Goal: Task Accomplishment & Management: Manage account settings

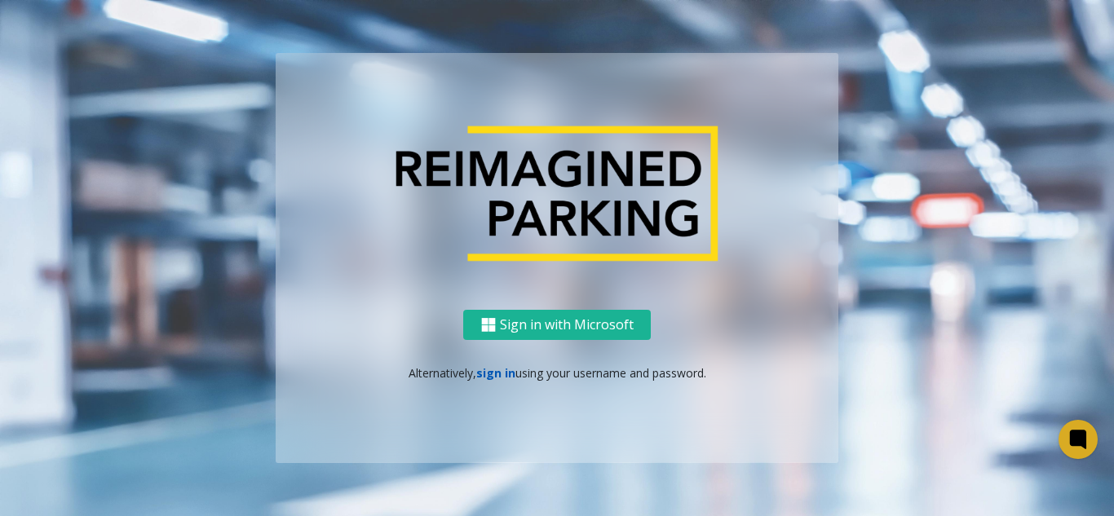
click at [500, 370] on link "sign in" at bounding box center [495, 373] width 39 height 16
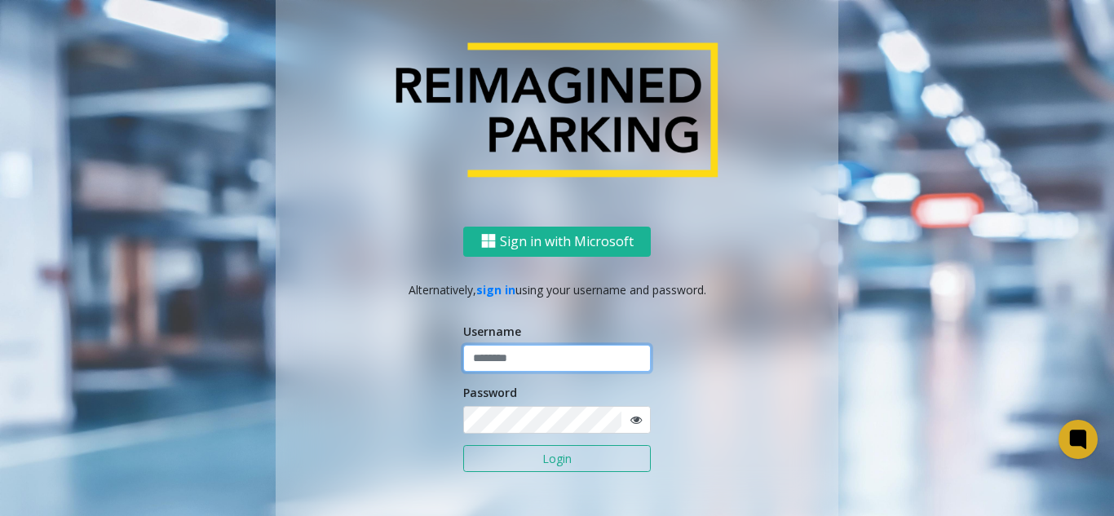
click at [551, 355] on input "text" at bounding box center [557, 359] width 188 height 28
type input "*******"
click at [463, 445] on button "Login" at bounding box center [557, 459] width 188 height 28
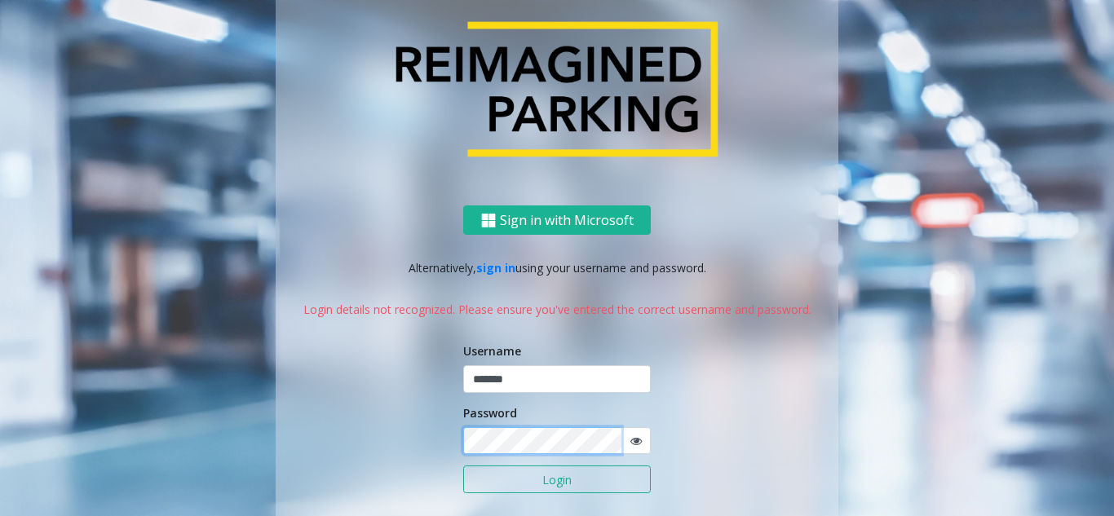
click at [463, 466] on button "Login" at bounding box center [557, 480] width 188 height 28
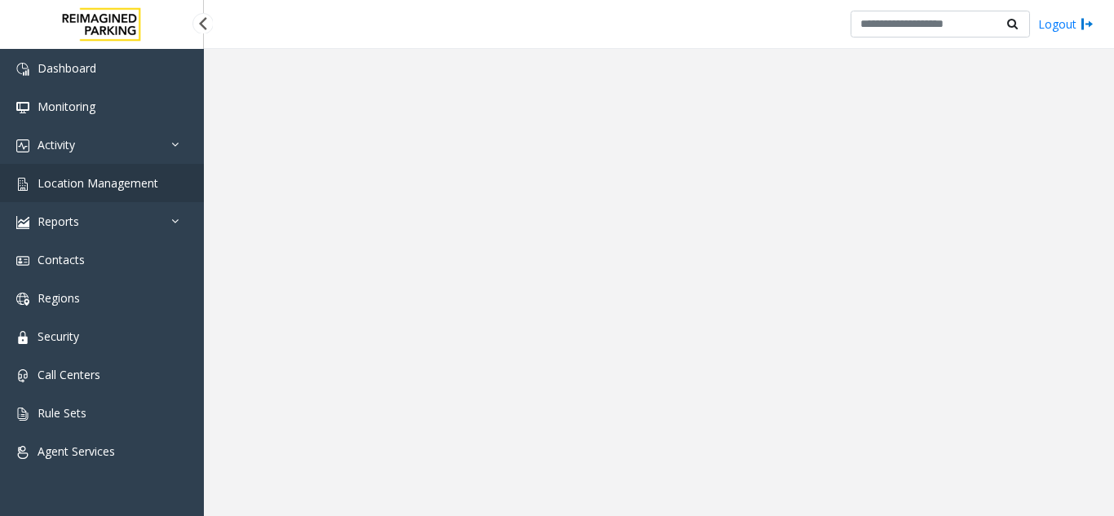
click at [69, 186] on span "Location Management" at bounding box center [98, 183] width 121 height 16
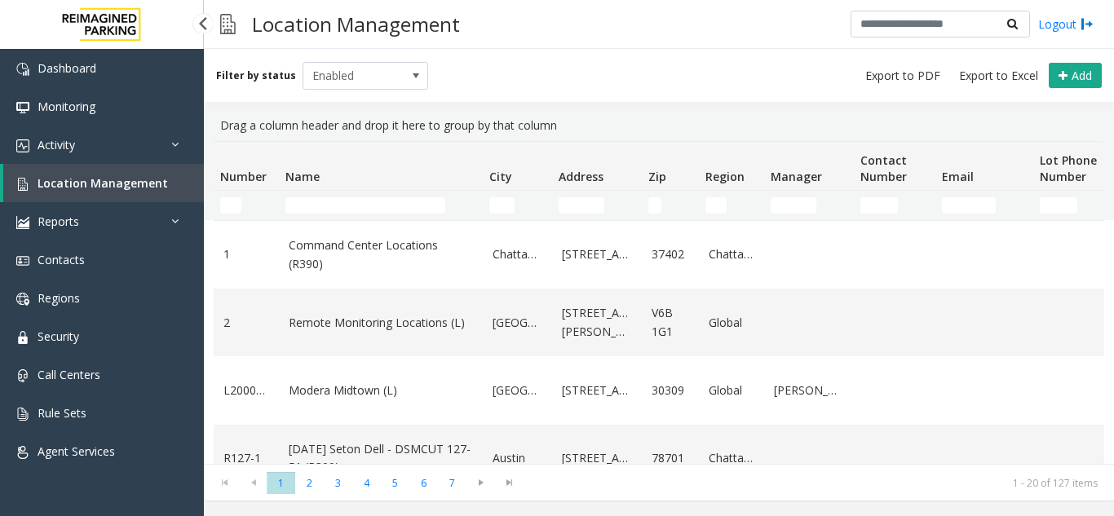
click at [117, 183] on span "Location Management" at bounding box center [103, 183] width 131 height 16
click at [99, 143] on link "Activity" at bounding box center [102, 145] width 204 height 38
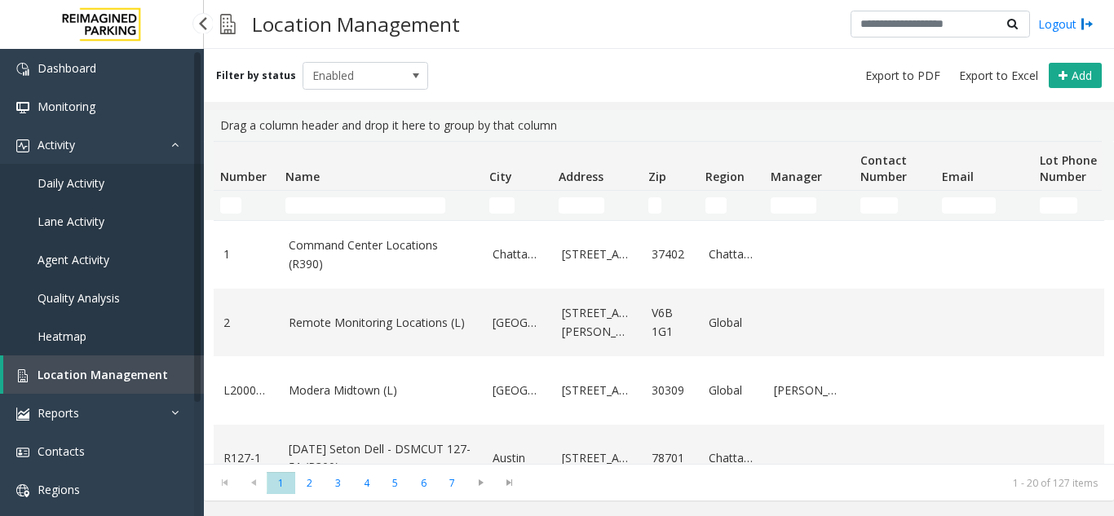
click at [75, 183] on span "Daily Activity" at bounding box center [71, 183] width 67 height 16
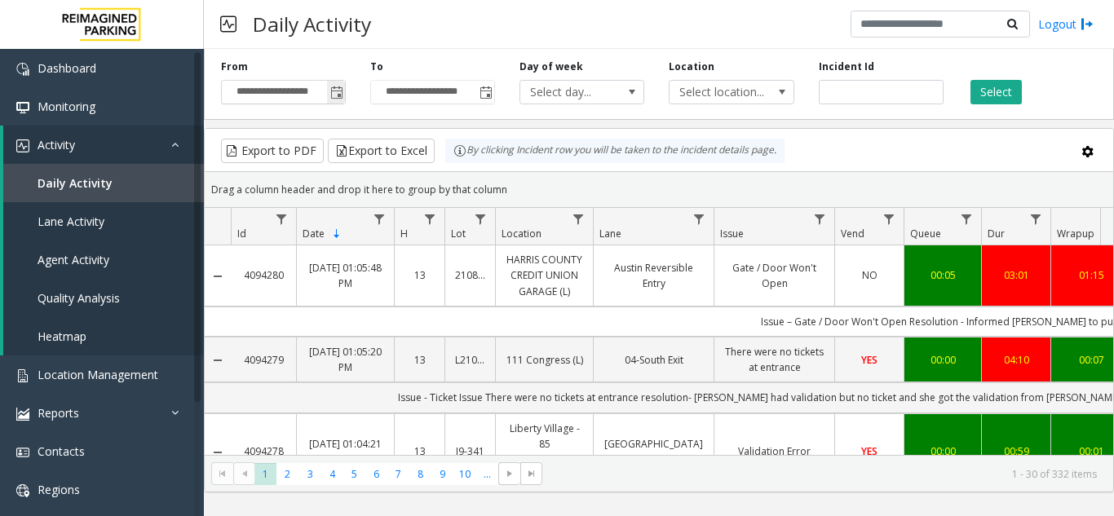
click at [331, 92] on span "Toggle popup" at bounding box center [336, 92] width 13 height 13
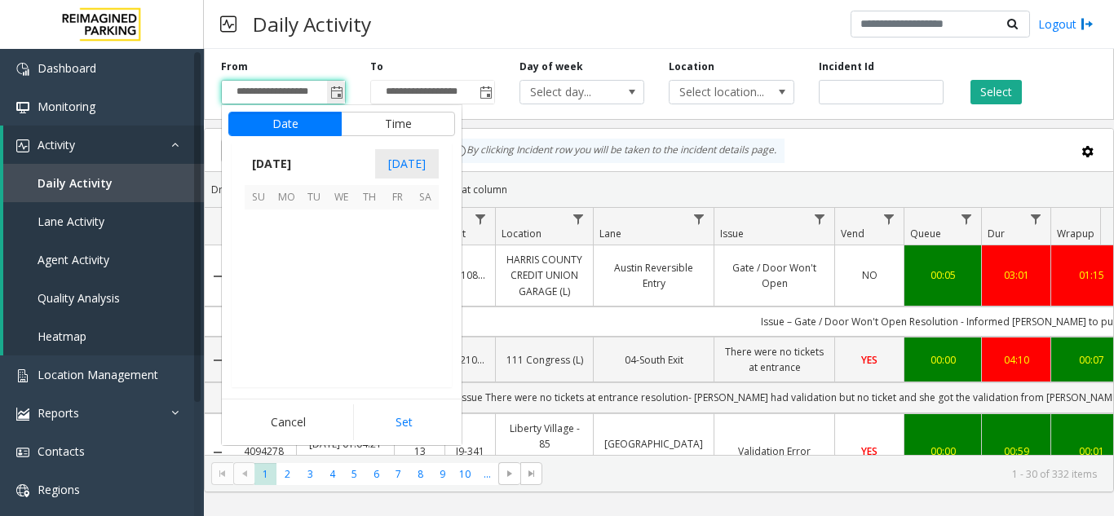
scroll to position [293001, 0]
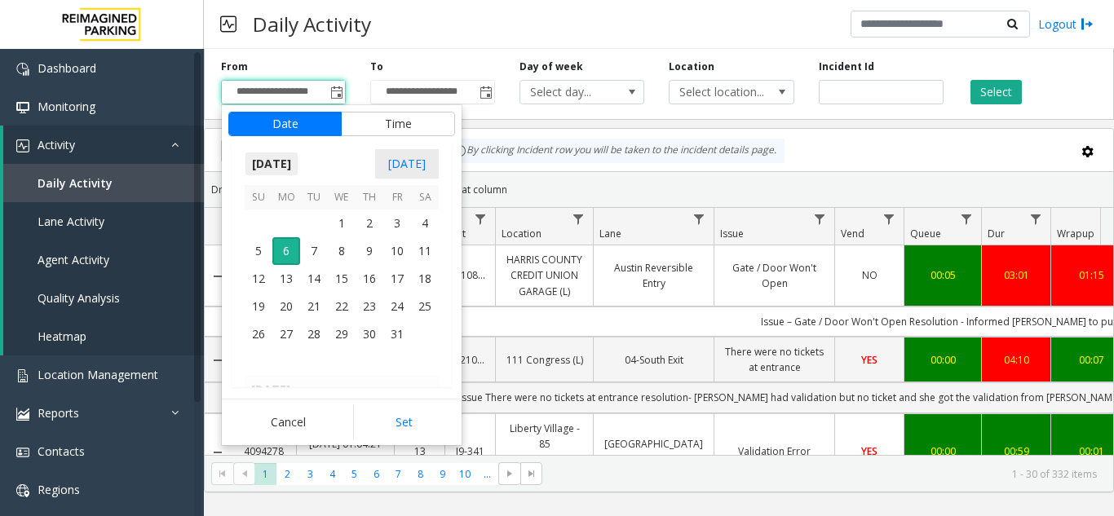
click at [293, 161] on span "[DATE]" at bounding box center [272, 164] width 54 height 24
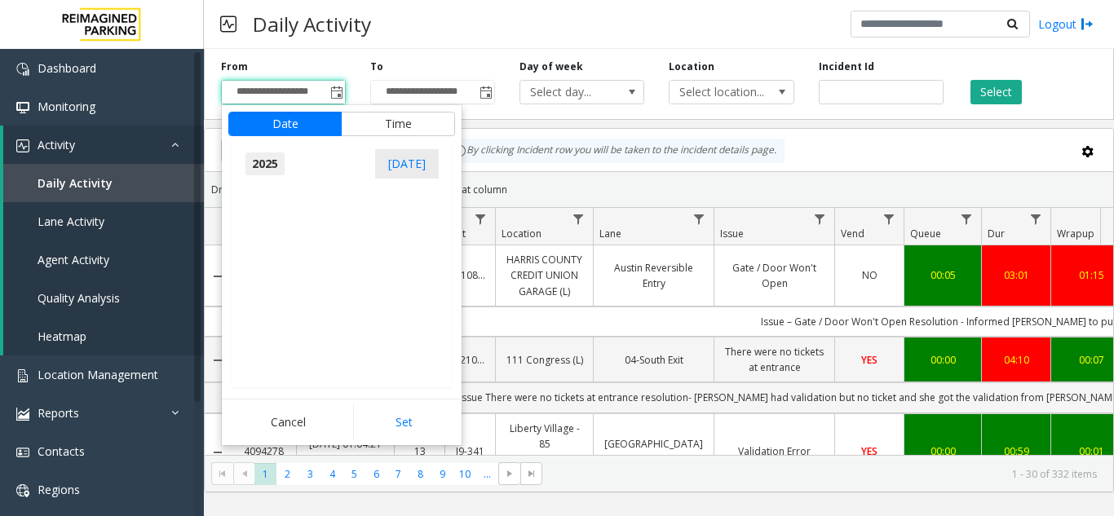
scroll to position [17416, 0]
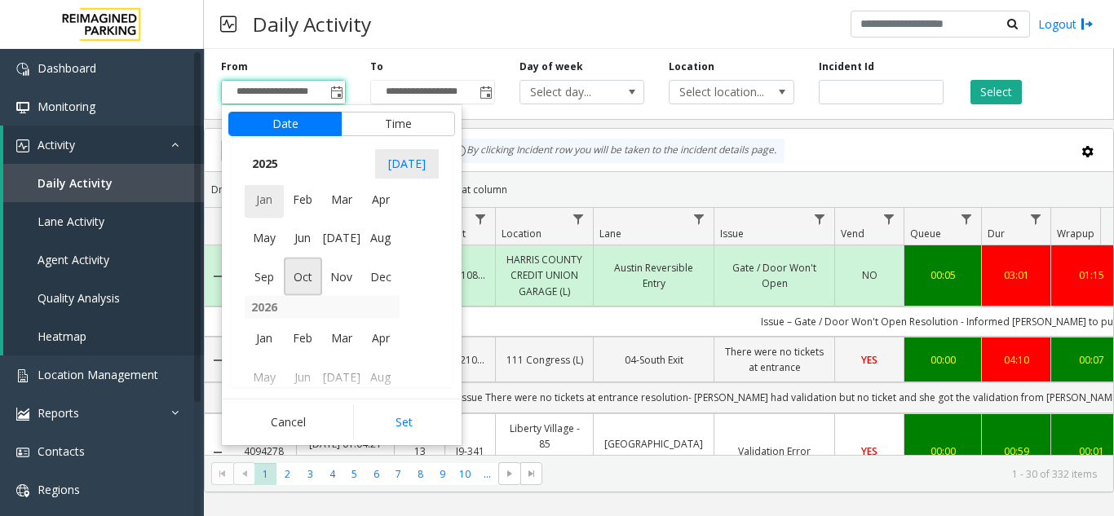
click at [256, 201] on span "Jan" at bounding box center [264, 198] width 39 height 39
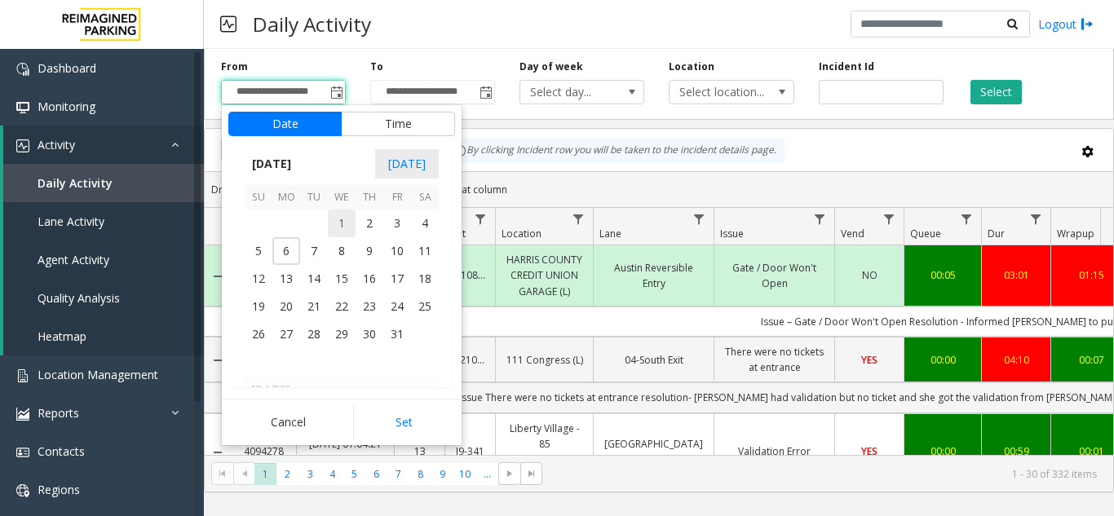
click at [339, 216] on span "1" at bounding box center [342, 224] width 28 height 28
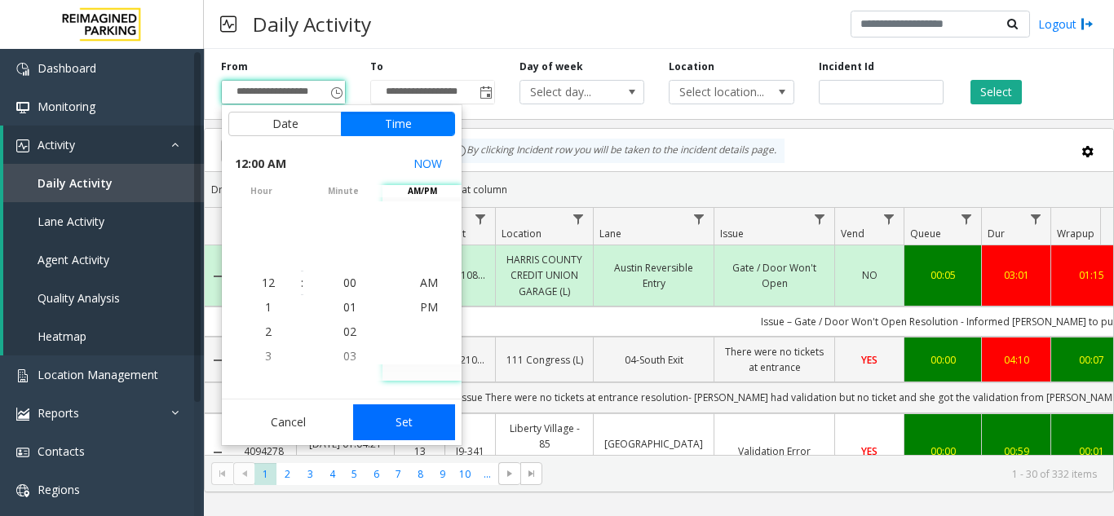
click at [410, 424] on button "Set" at bounding box center [404, 423] width 103 height 36
type input "**********"
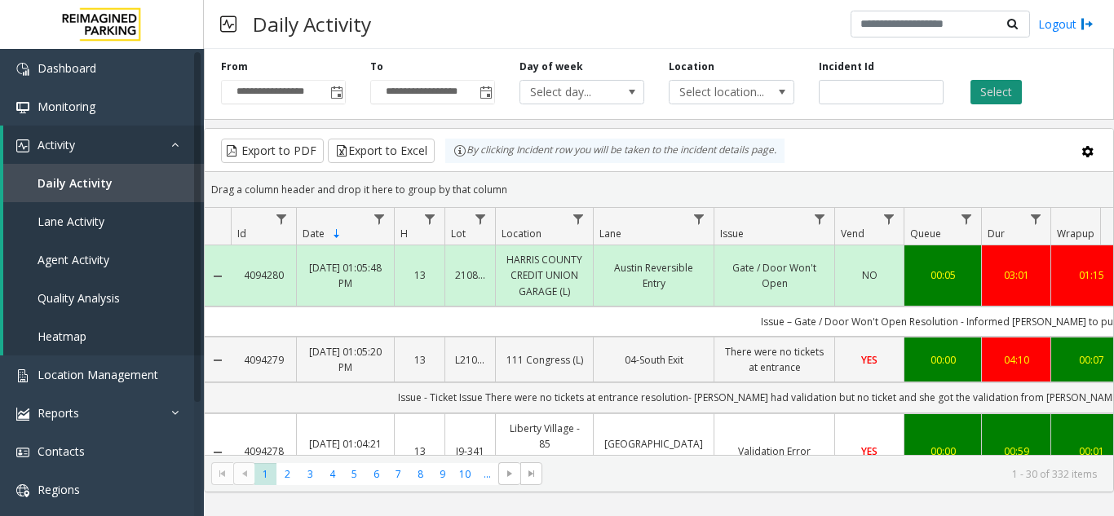
click at [1003, 93] on button "Select" at bounding box center [996, 92] width 51 height 24
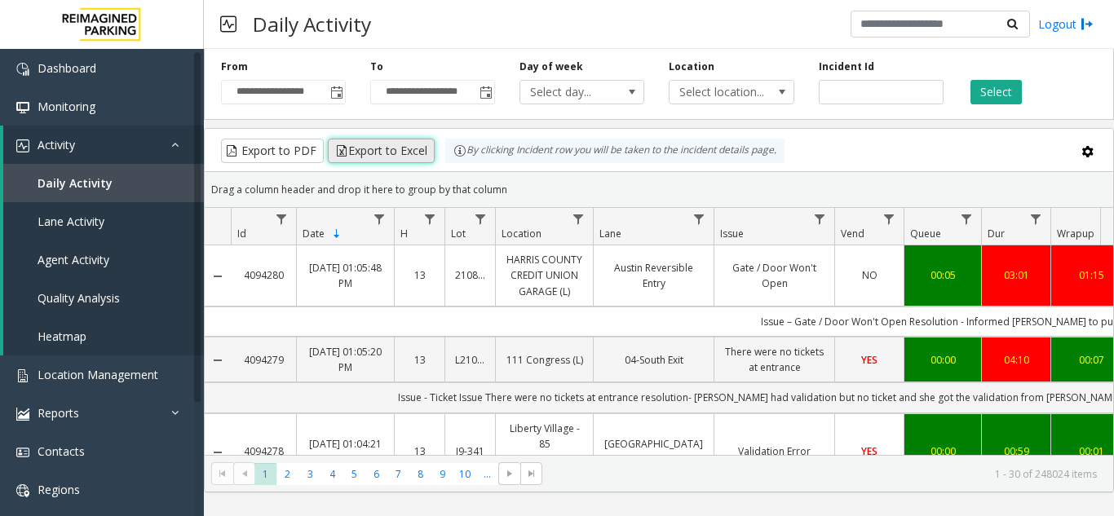
click at [396, 146] on button "Export to Excel" at bounding box center [381, 151] width 107 height 24
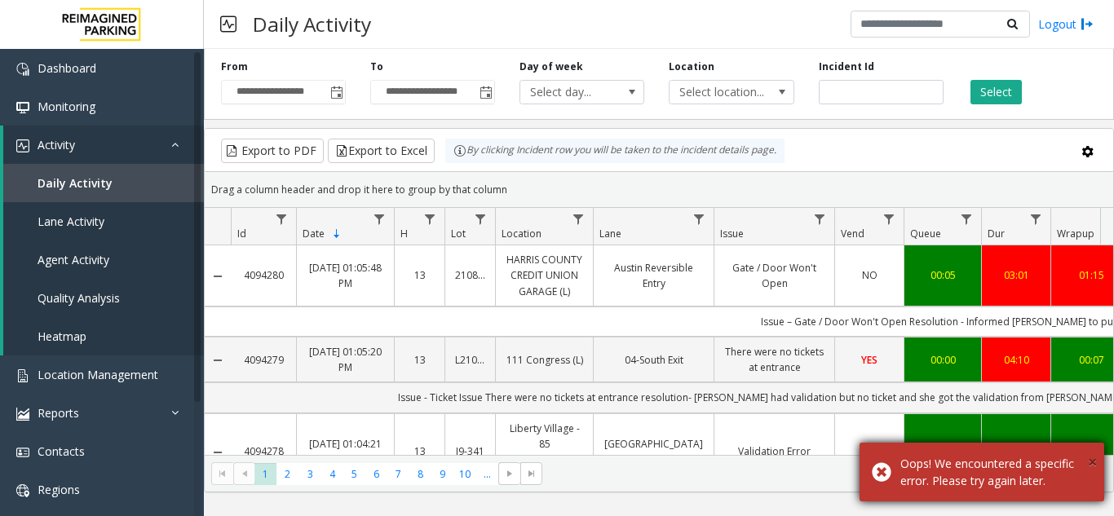
click at [1092, 467] on span "×" at bounding box center [1092, 462] width 9 height 22
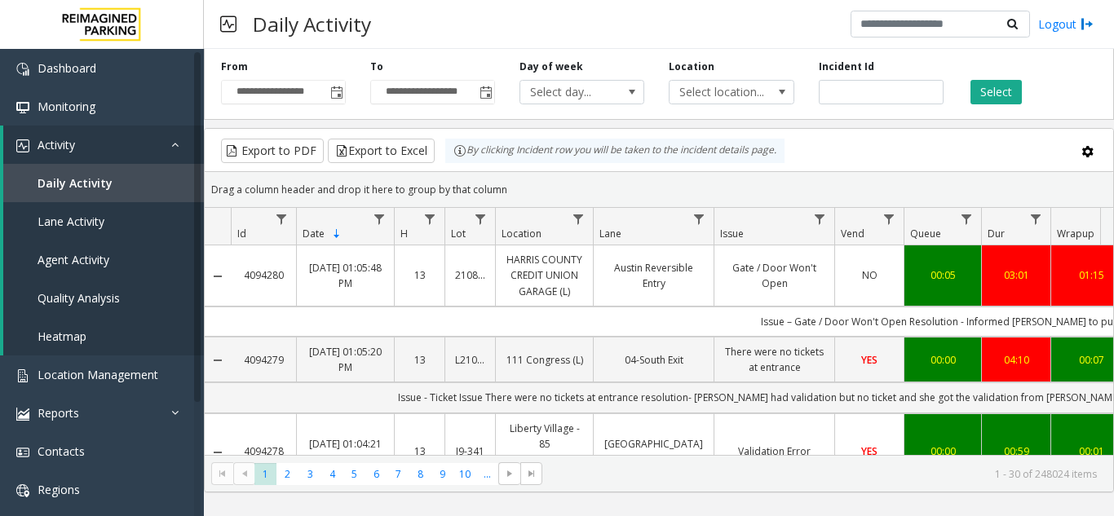
click at [853, 140] on div "Export to PDF Export to Excel By clicking Incident row you will be taken to the…" at bounding box center [659, 151] width 881 height 24
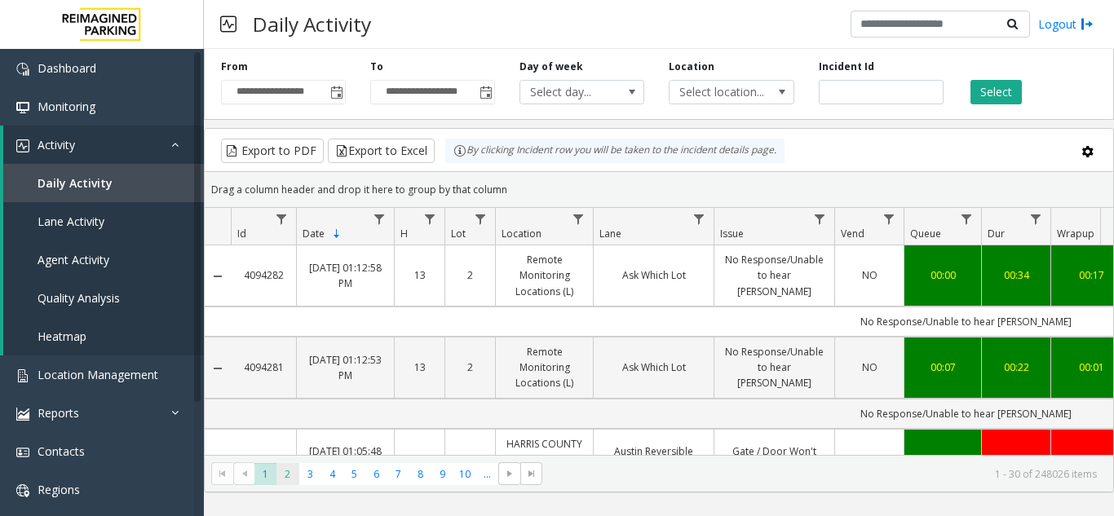
click at [287, 475] on span "2" at bounding box center [288, 474] width 22 height 22
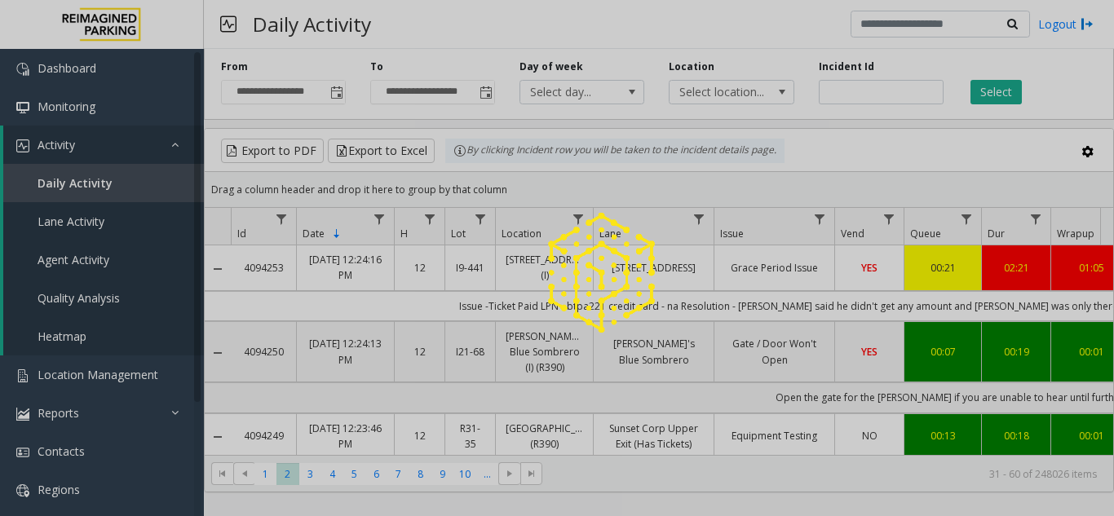
click at [934, 137] on div at bounding box center [557, 258] width 1114 height 516
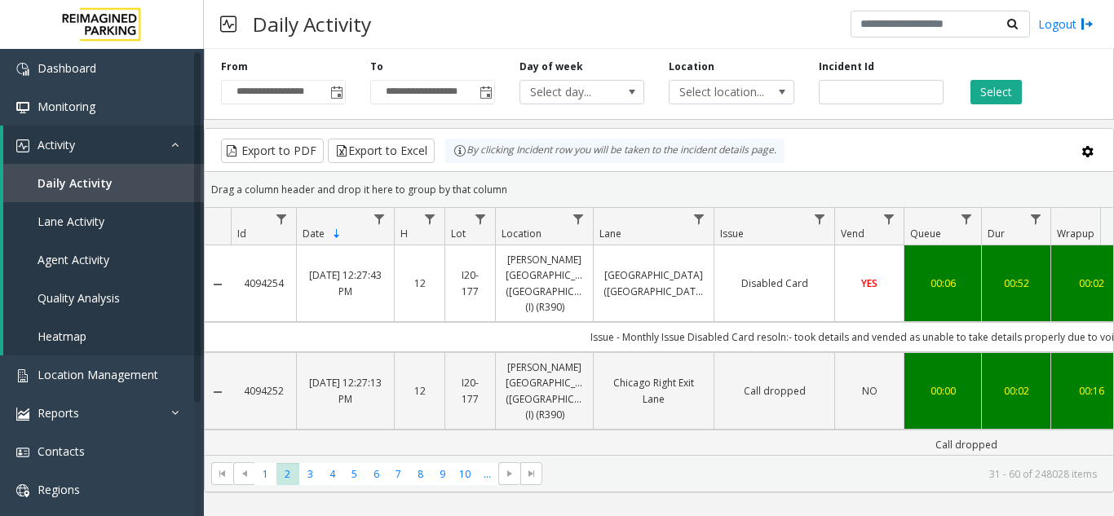
click at [598, 17] on div "Daily Activity Logout" at bounding box center [659, 24] width 910 height 49
click at [397, 153] on button "Export to Excel" at bounding box center [381, 151] width 107 height 24
click at [1003, 87] on button "Select" at bounding box center [996, 92] width 51 height 24
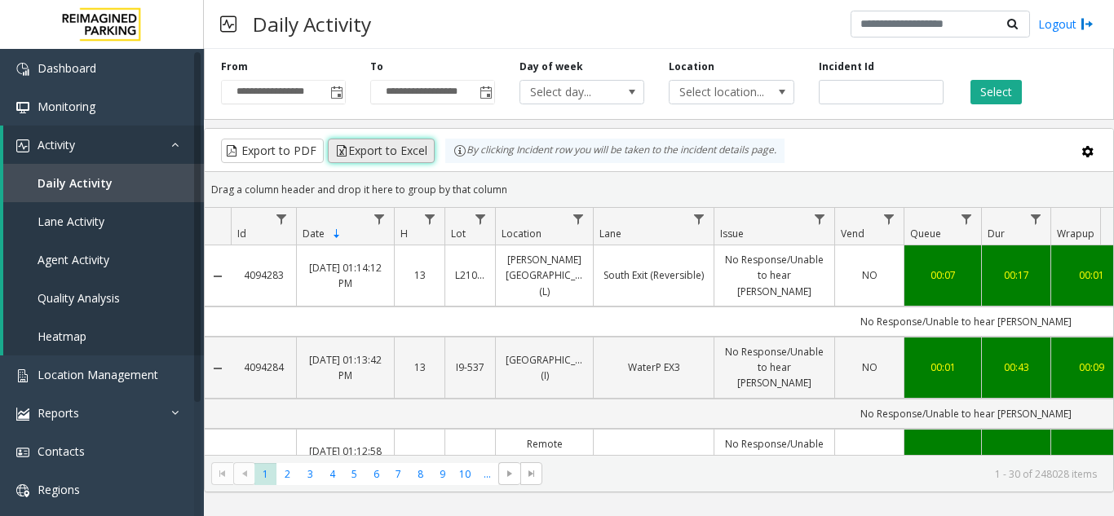
click at [396, 151] on button "Export to Excel" at bounding box center [381, 151] width 107 height 24
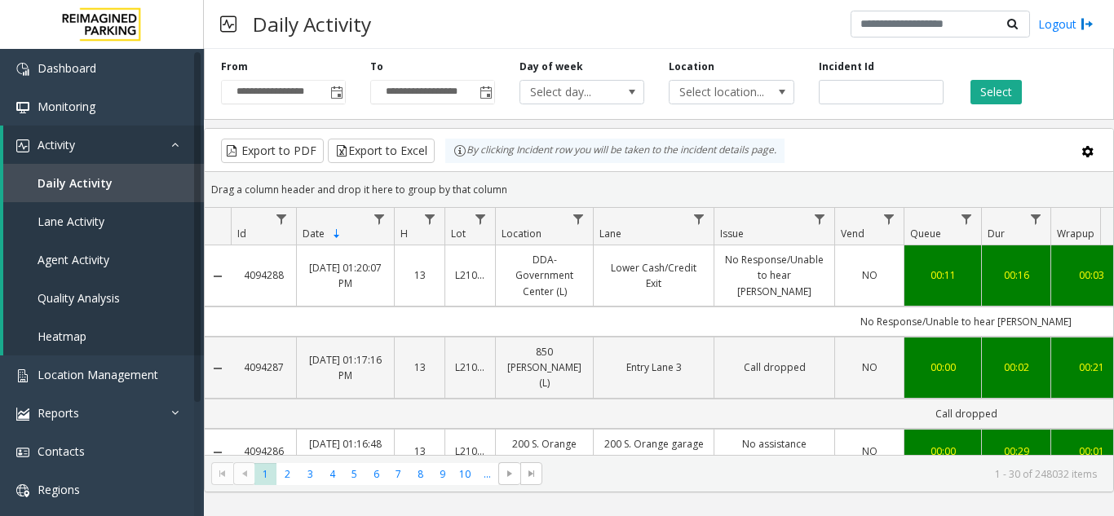
click at [511, 33] on div "Daily Activity Logout" at bounding box center [659, 24] width 910 height 49
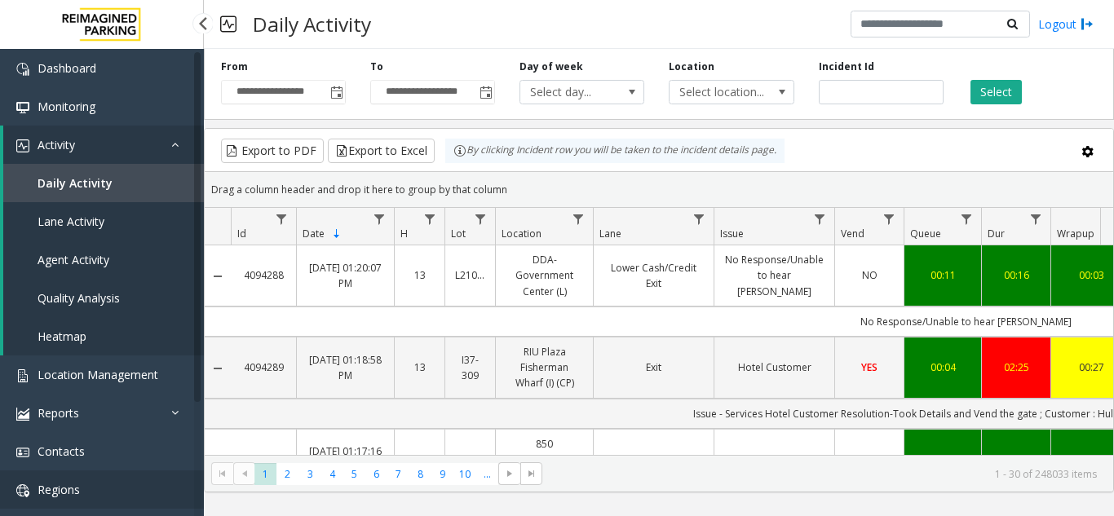
click at [64, 483] on span "Regions" at bounding box center [59, 490] width 42 height 16
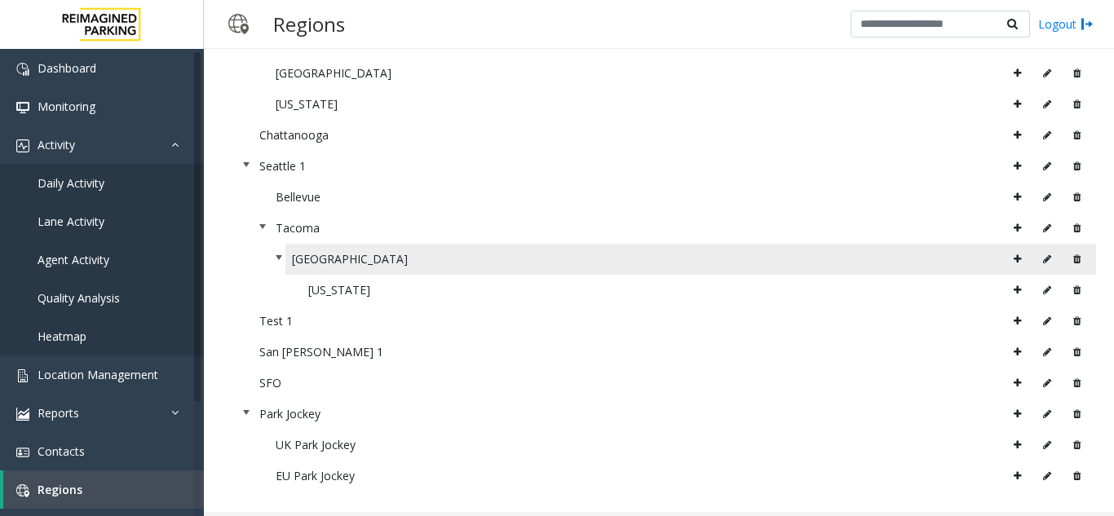
scroll to position [472, 0]
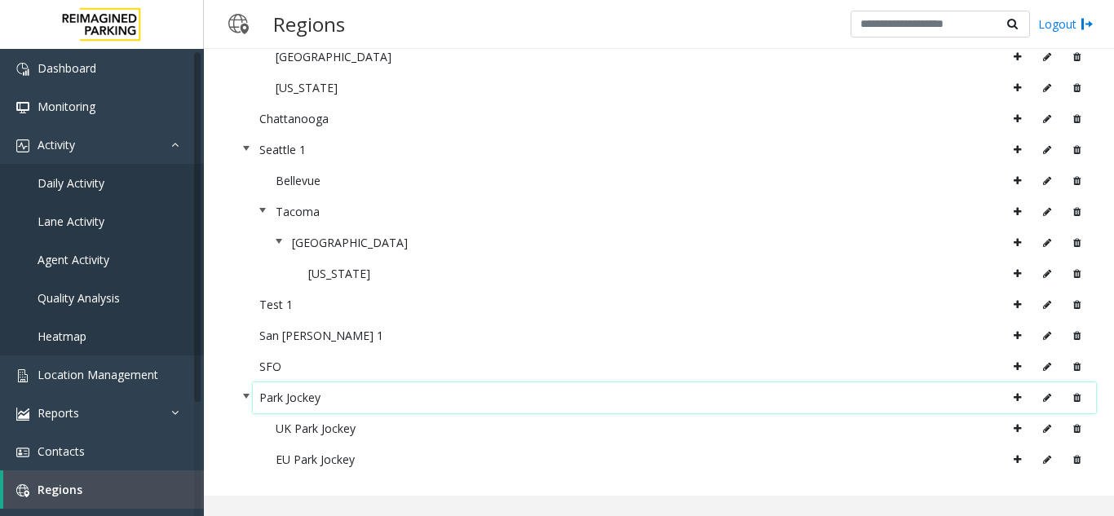
click at [246, 396] on span at bounding box center [246, 396] width 13 height 13
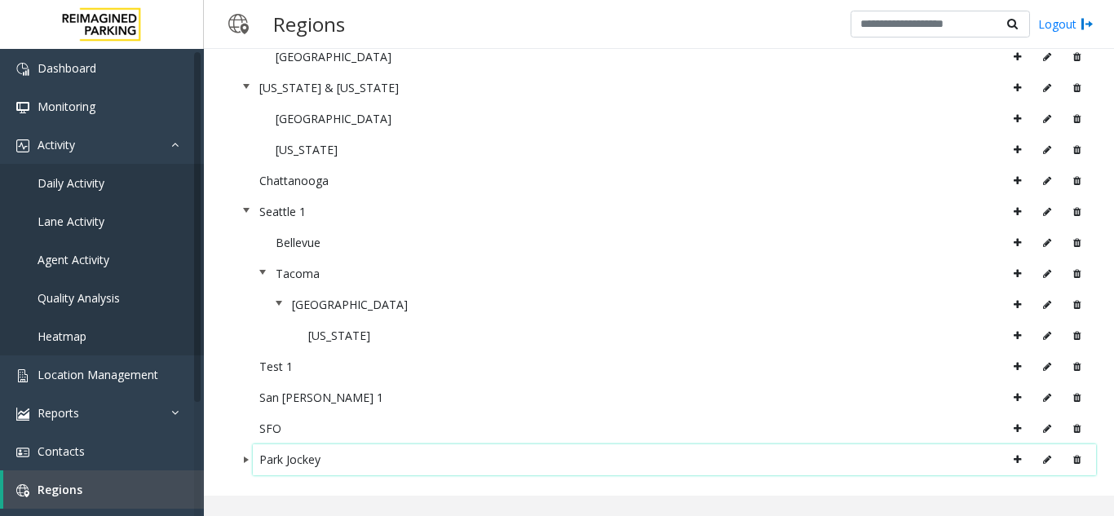
click at [244, 463] on span at bounding box center [246, 460] width 13 height 13
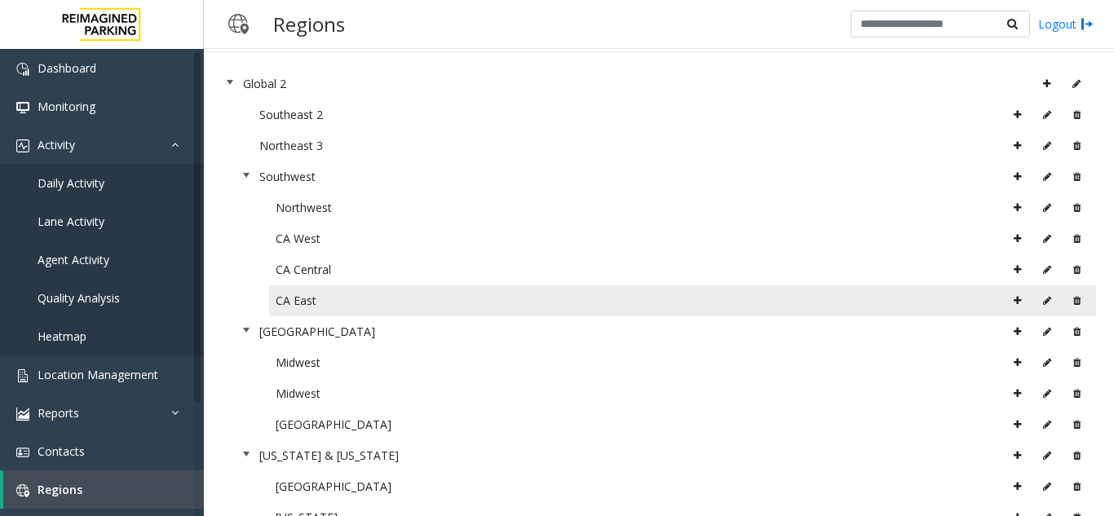
scroll to position [245, 0]
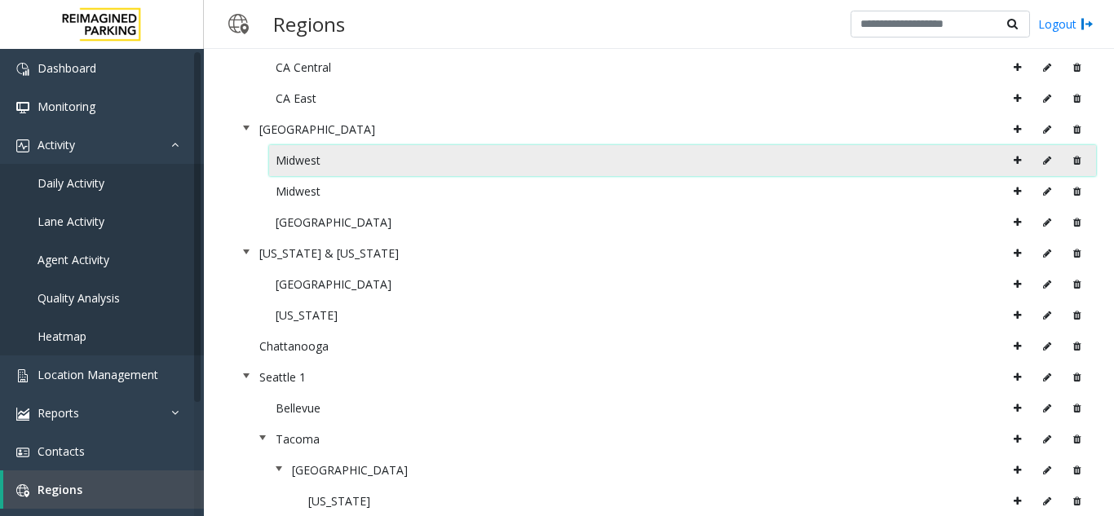
click at [321, 160] on div "Midwest" at bounding box center [683, 160] width 814 height 24
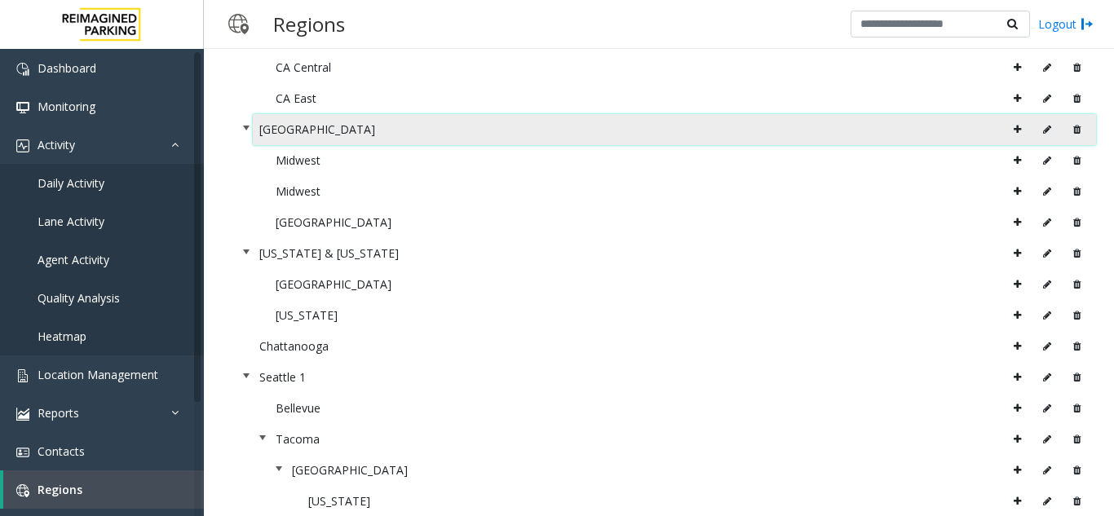
click at [314, 130] on div "[GEOGRAPHIC_DATA]" at bounding box center [674, 129] width 831 height 24
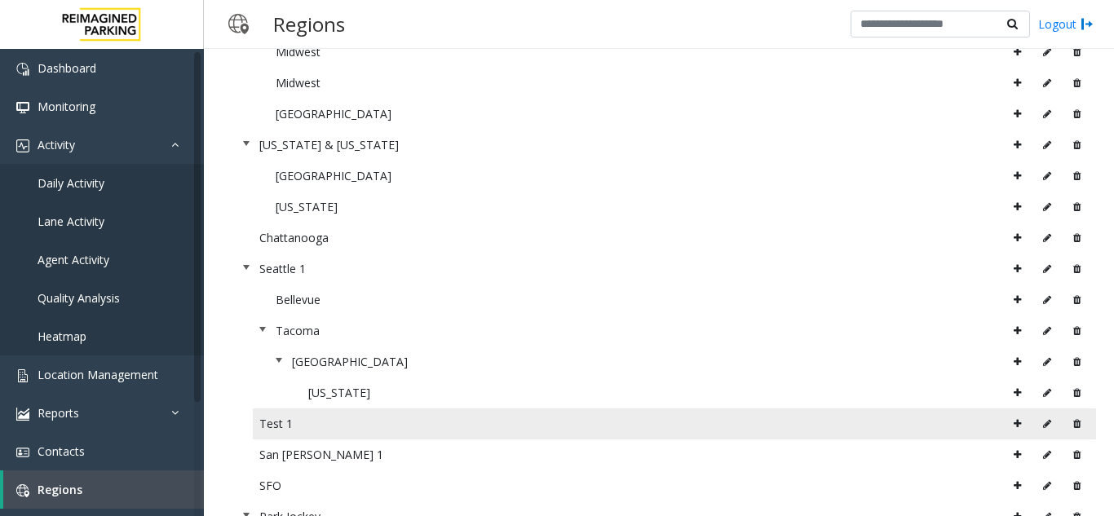
scroll to position [472, 0]
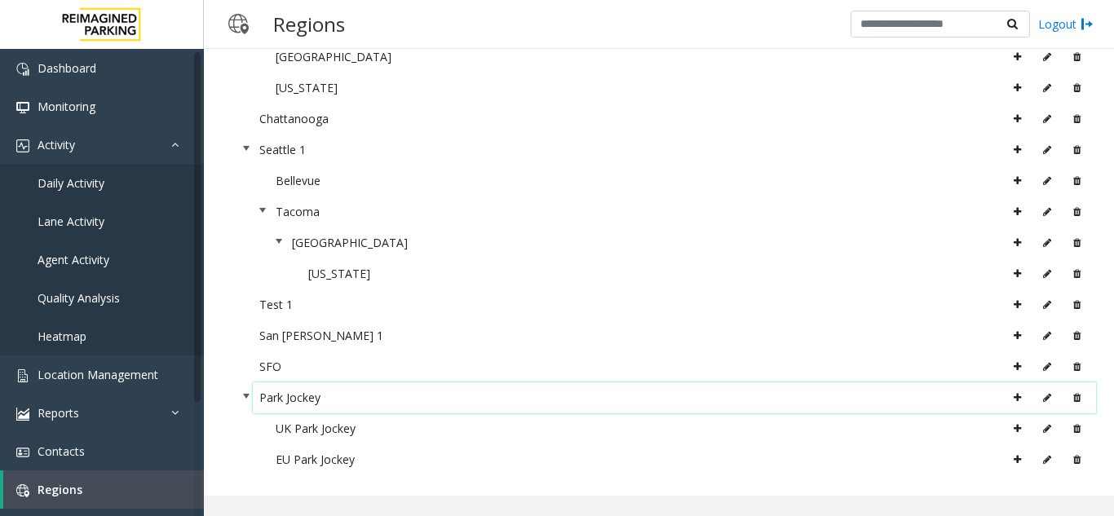
click at [248, 400] on span at bounding box center [246, 396] width 13 height 13
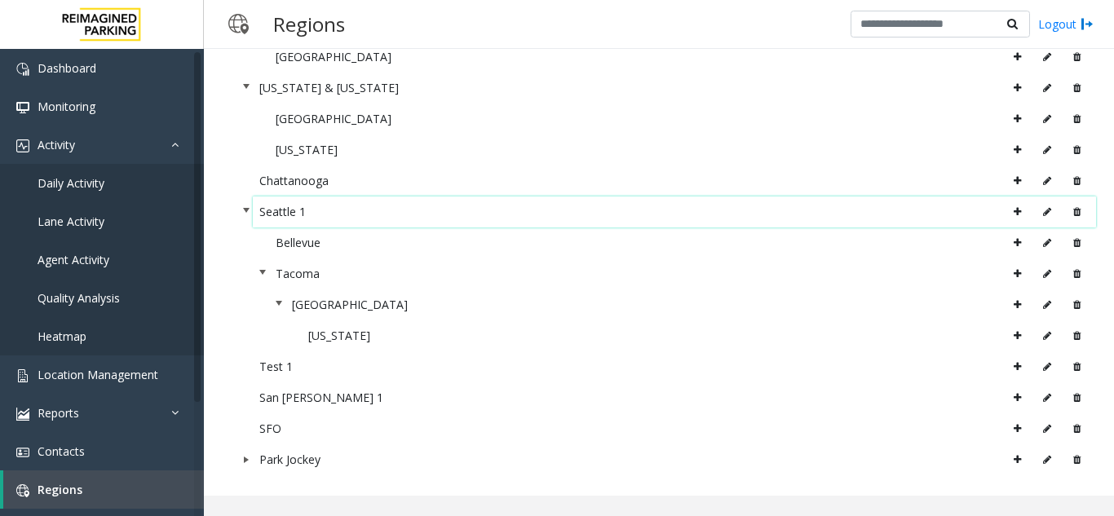
click at [246, 209] on span at bounding box center [246, 210] width 13 height 13
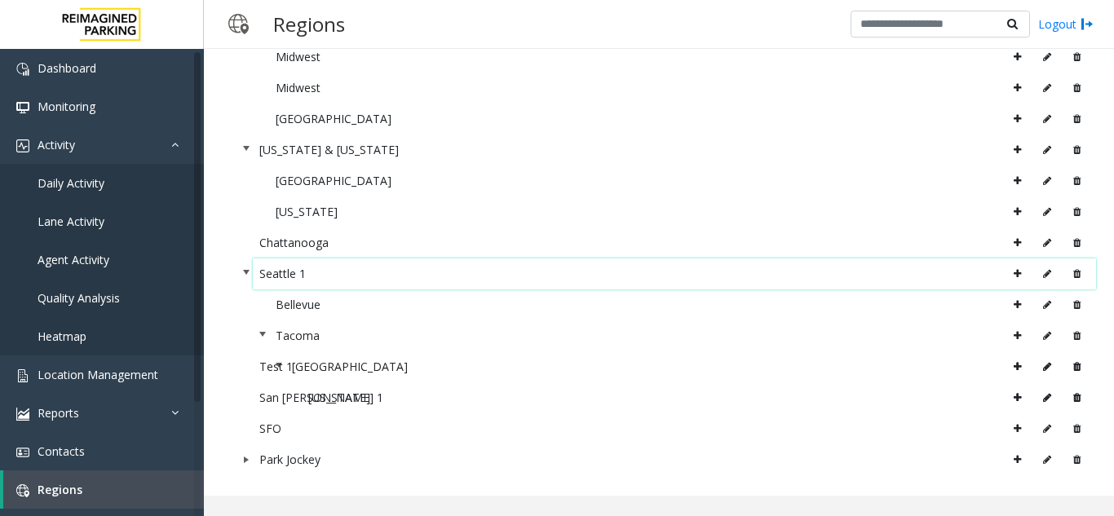
scroll to position [286, 0]
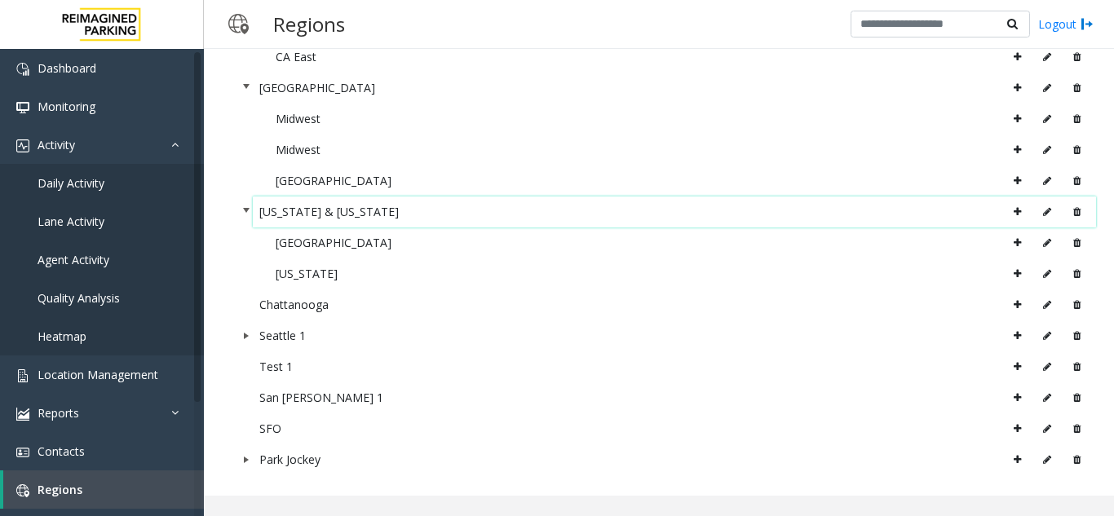
click at [246, 215] on span at bounding box center [246, 210] width 13 height 13
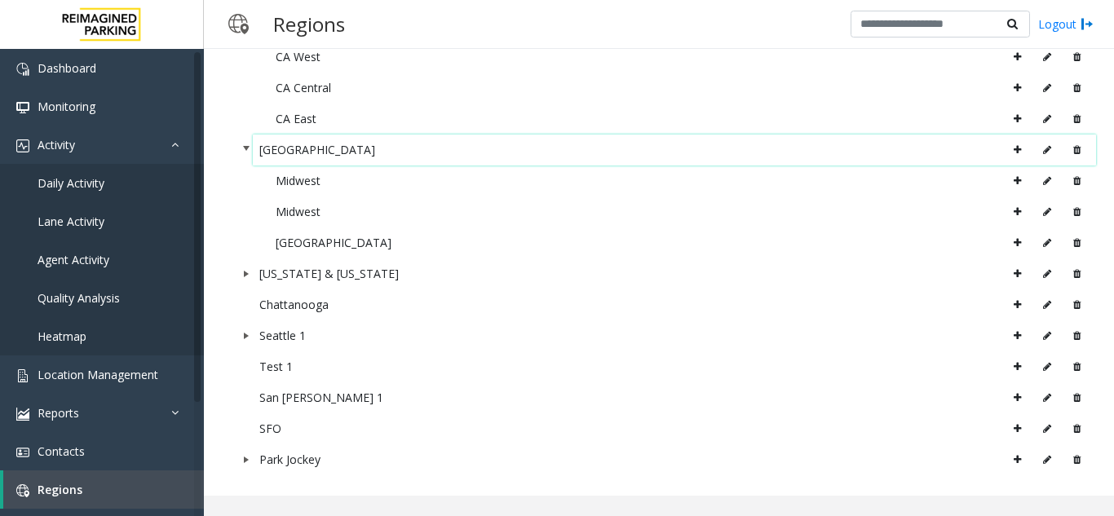
click at [241, 145] on span at bounding box center [246, 148] width 13 height 13
click at [248, 90] on span at bounding box center [246, 86] width 13 height 13
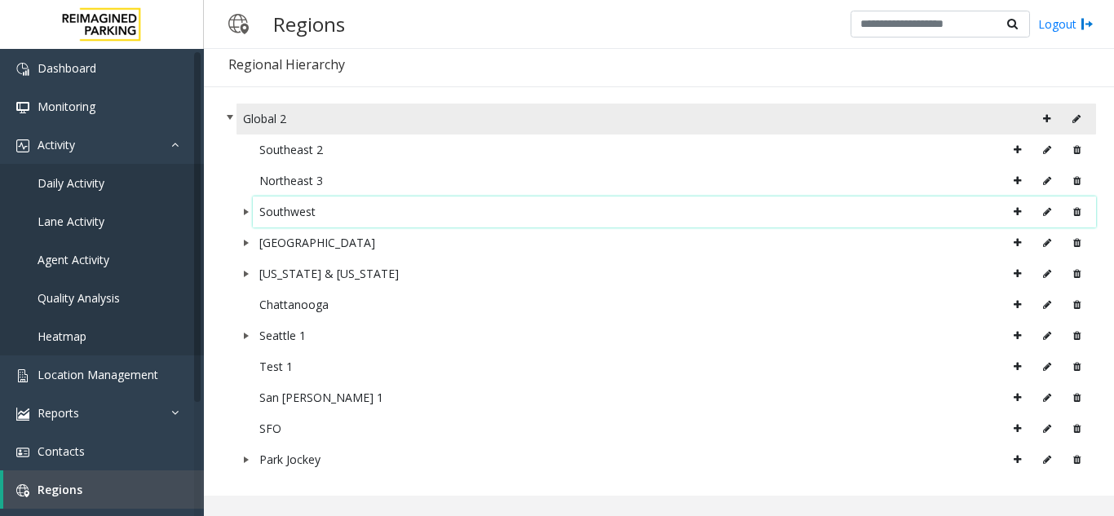
click at [239, 119] on span "Global 2" at bounding box center [667, 119] width 860 height 31
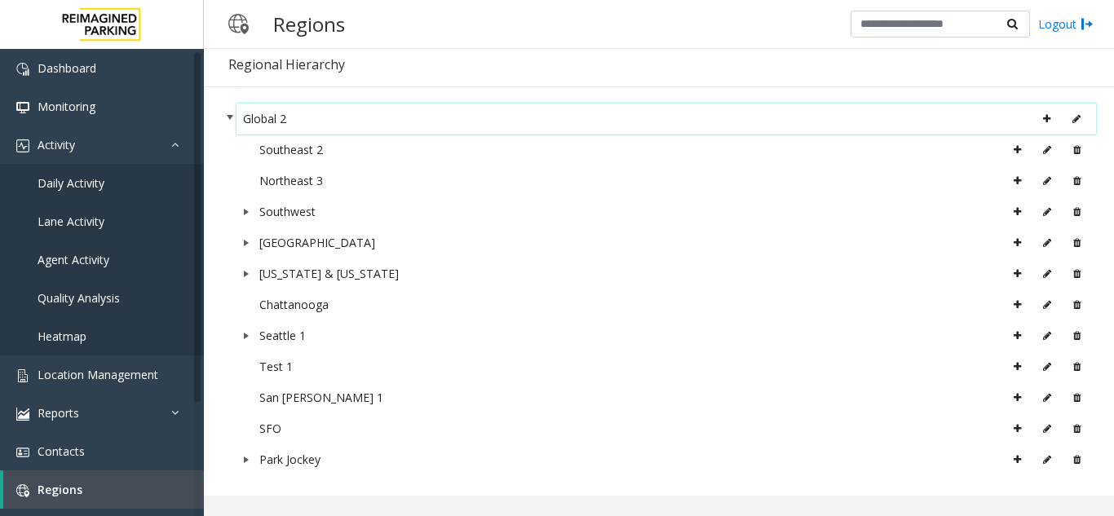
click at [233, 119] on span at bounding box center [230, 117] width 13 height 13
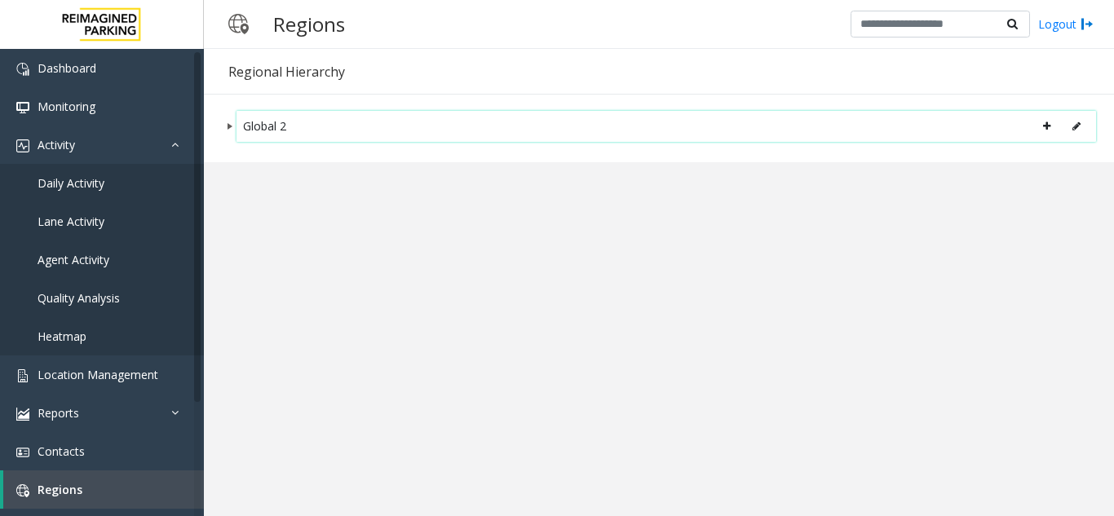
click at [230, 126] on span at bounding box center [230, 126] width 13 height 13
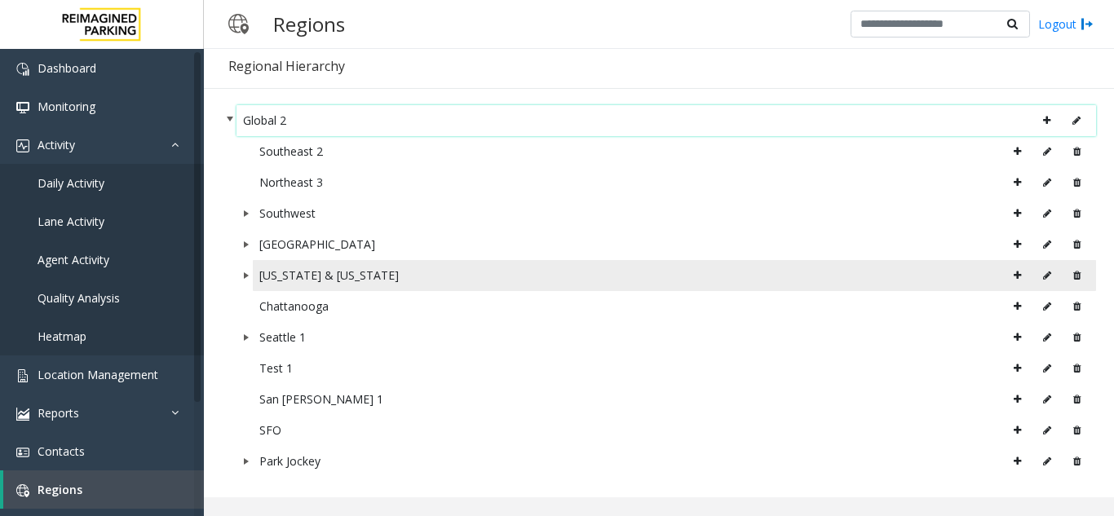
scroll to position [7, 0]
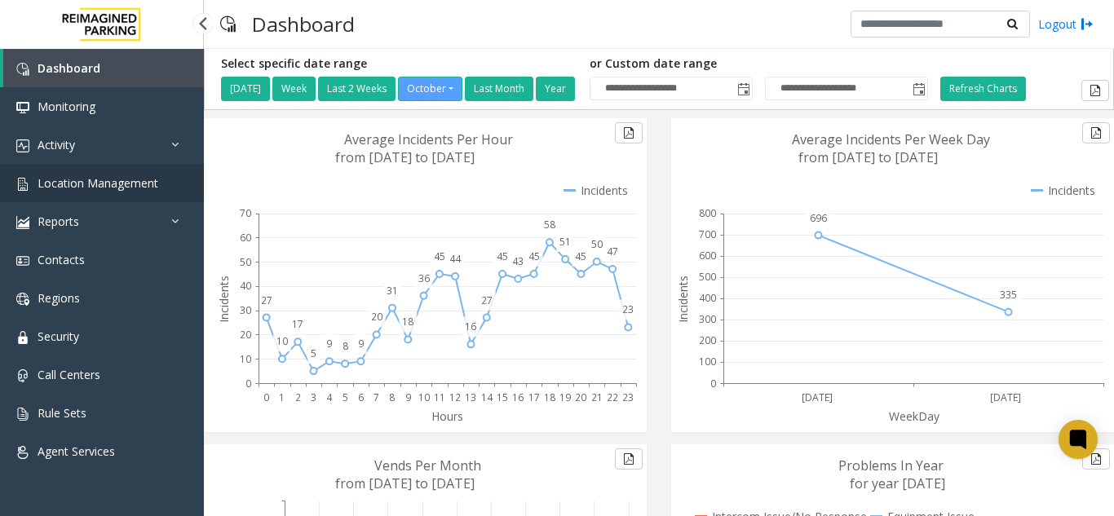
click at [90, 179] on span "Location Management" at bounding box center [98, 183] width 121 height 16
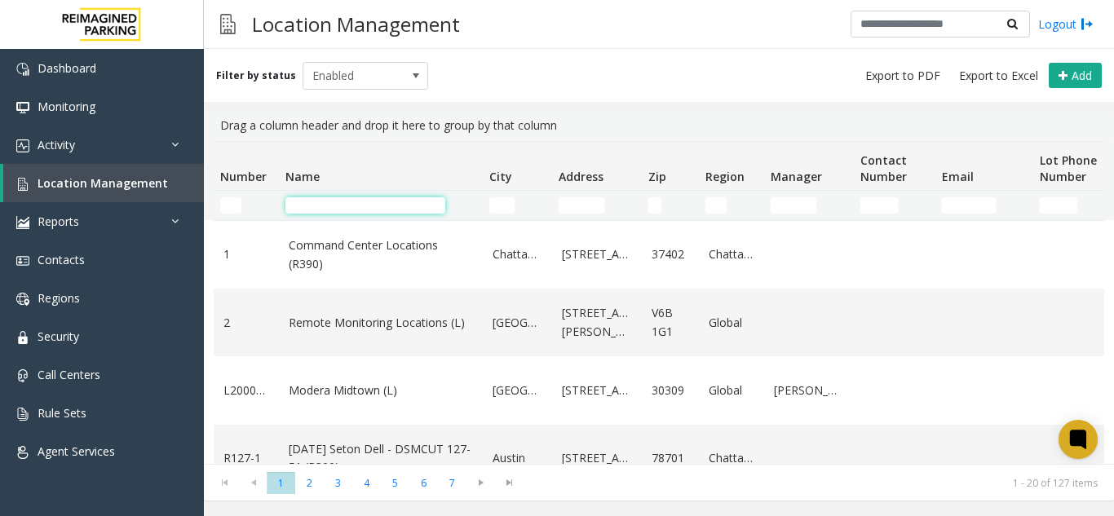
click at [333, 205] on input "Name Filter" at bounding box center [366, 205] width 160 height 16
click at [126, 175] on span "Location Management" at bounding box center [103, 183] width 131 height 16
click at [346, 210] on input "Name Filter" at bounding box center [366, 205] width 160 height 16
click at [348, 207] on input "Name Filter" at bounding box center [366, 205] width 160 height 16
click at [89, 180] on span "Location Management" at bounding box center [103, 183] width 131 height 16
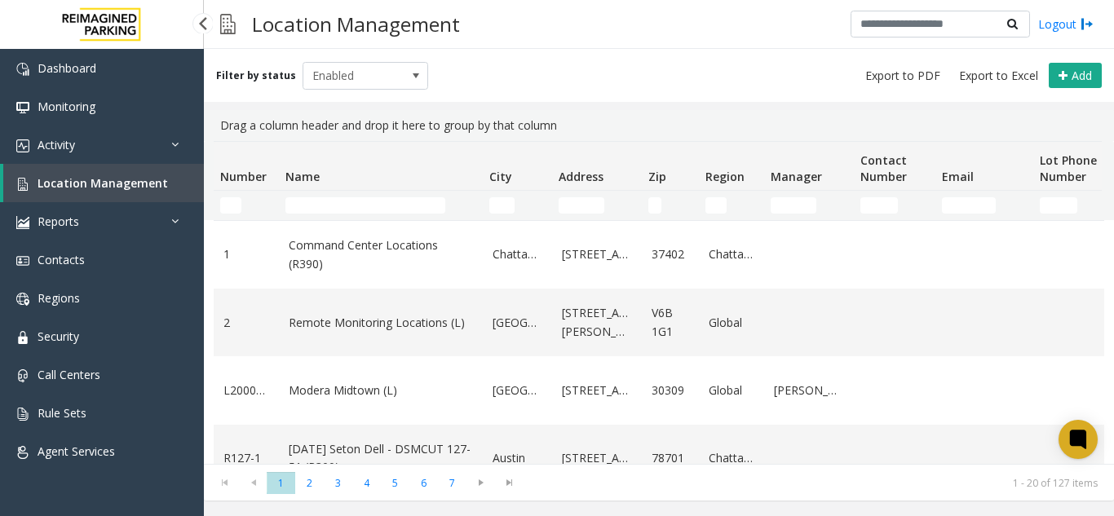
click at [132, 185] on span "Location Management" at bounding box center [103, 183] width 131 height 16
click at [388, 202] on input "Name Filter" at bounding box center [366, 205] width 160 height 16
click at [109, 179] on span "Location Management" at bounding box center [103, 183] width 131 height 16
click at [95, 180] on span "Location Management" at bounding box center [103, 183] width 131 height 16
click at [126, 185] on span "Location Management" at bounding box center [103, 183] width 131 height 16
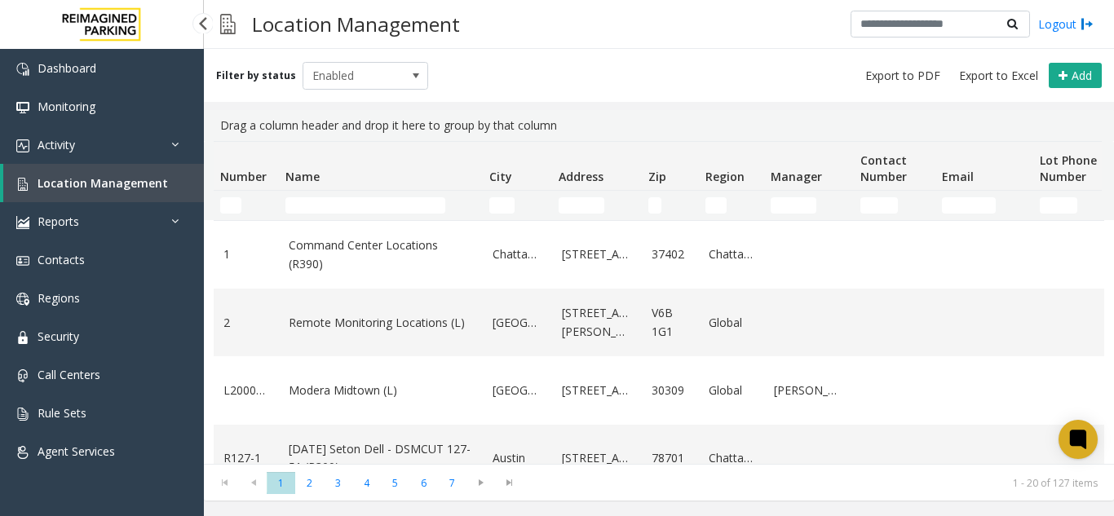
click at [84, 175] on span "Location Management" at bounding box center [103, 183] width 131 height 16
click at [86, 175] on link "Location Management" at bounding box center [103, 183] width 201 height 38
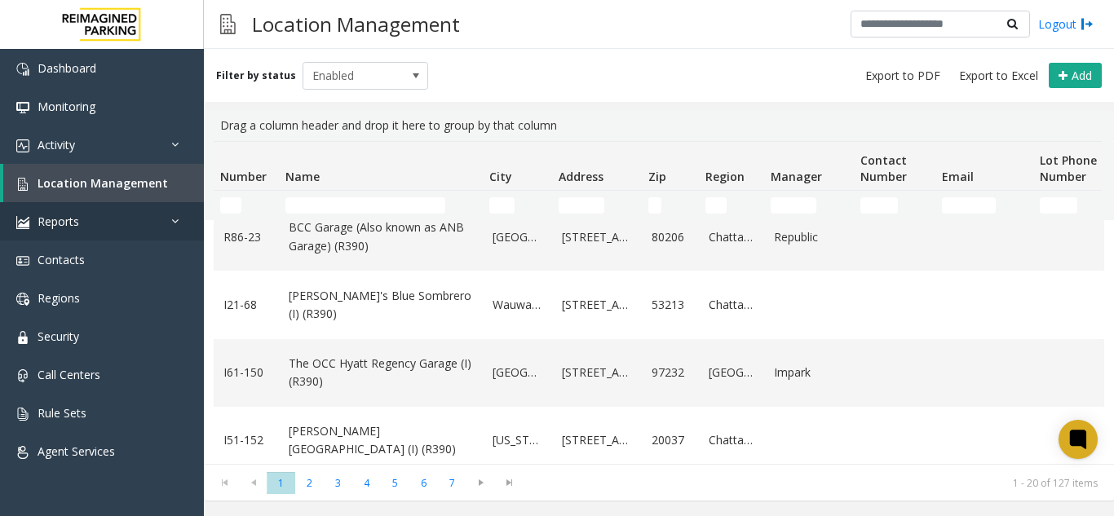
scroll to position [326, 0]
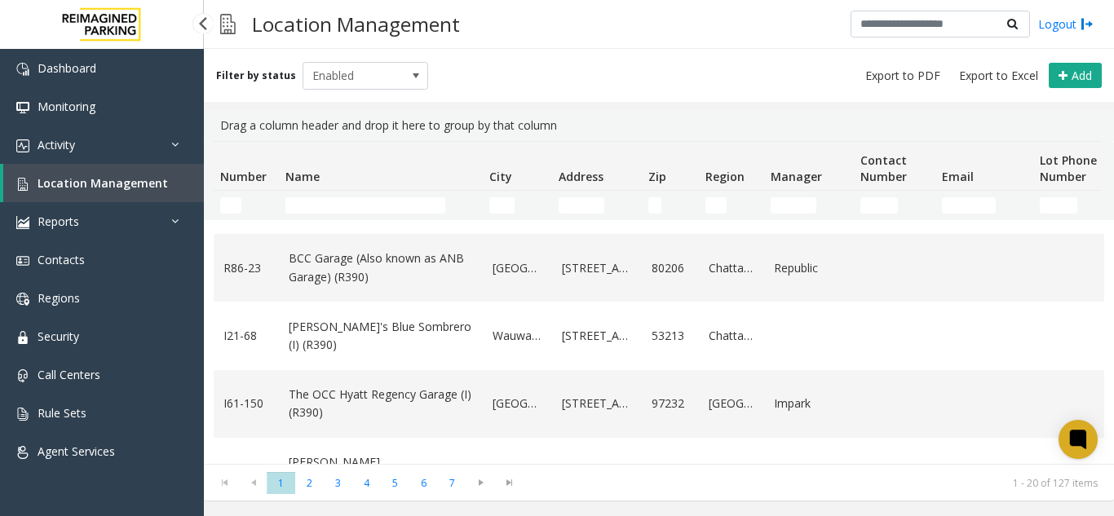
click at [93, 179] on span "Location Management" at bounding box center [103, 183] width 131 height 16
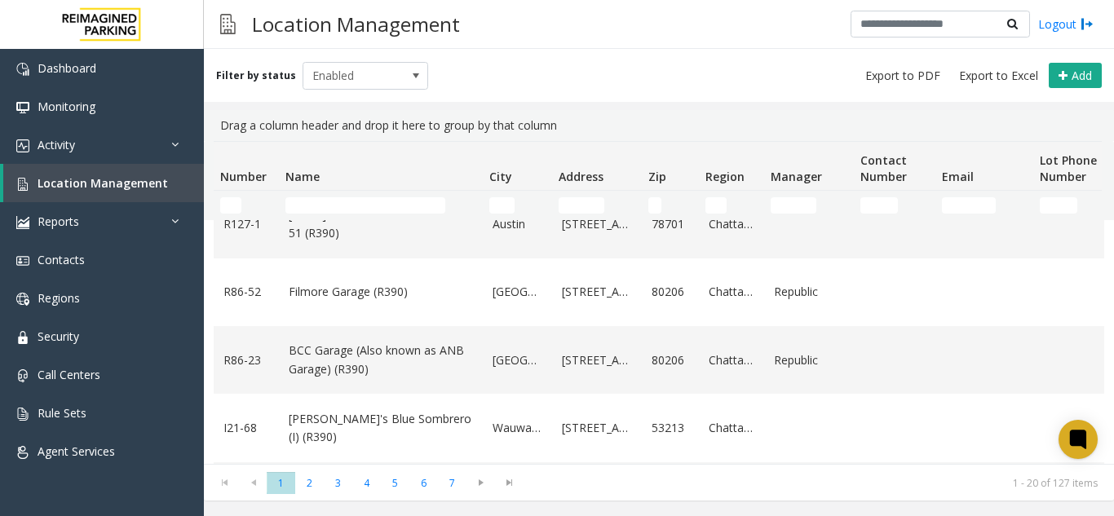
scroll to position [0, 0]
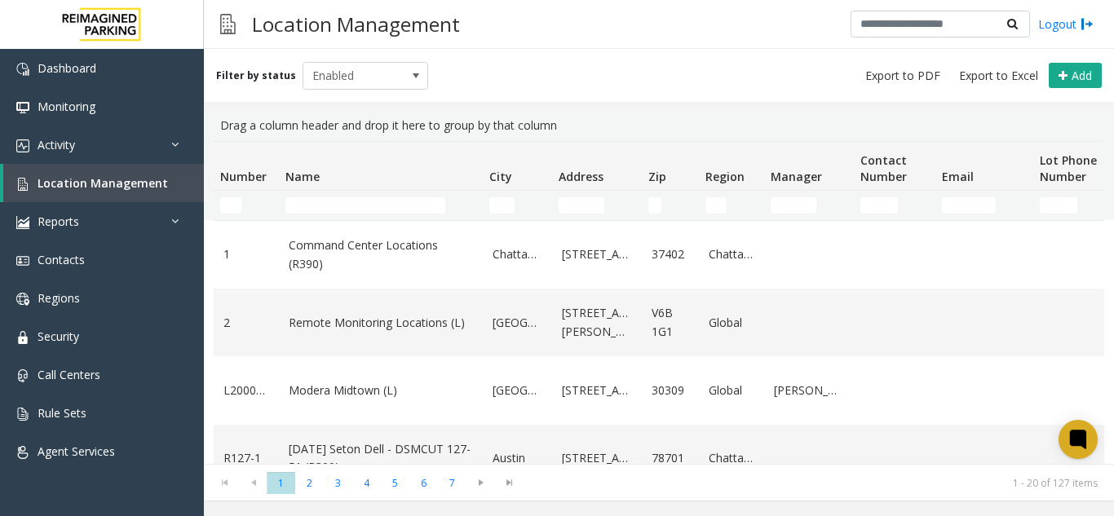
click at [376, 178] on th "Name" at bounding box center [381, 166] width 204 height 49
click at [383, 206] on input "Name Filter" at bounding box center [366, 205] width 160 height 16
click at [120, 179] on span "Location Management" at bounding box center [103, 183] width 131 height 16
click at [598, 67] on div "Filter by status Enabled Add" at bounding box center [659, 75] width 910 height 53
click at [427, 199] on input "Name Filter" at bounding box center [366, 205] width 160 height 16
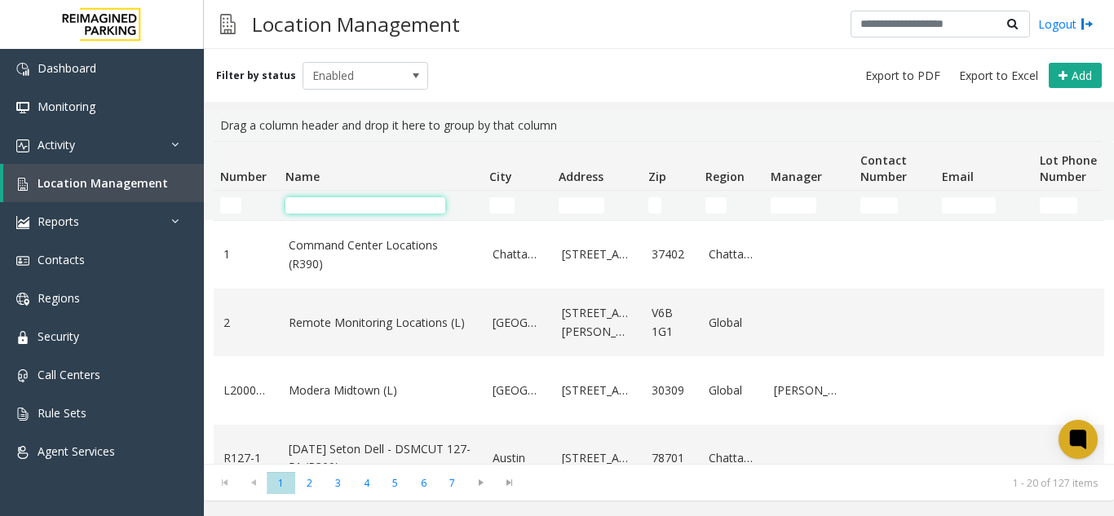
click at [383, 204] on input "Name Filter" at bounding box center [366, 205] width 160 height 16
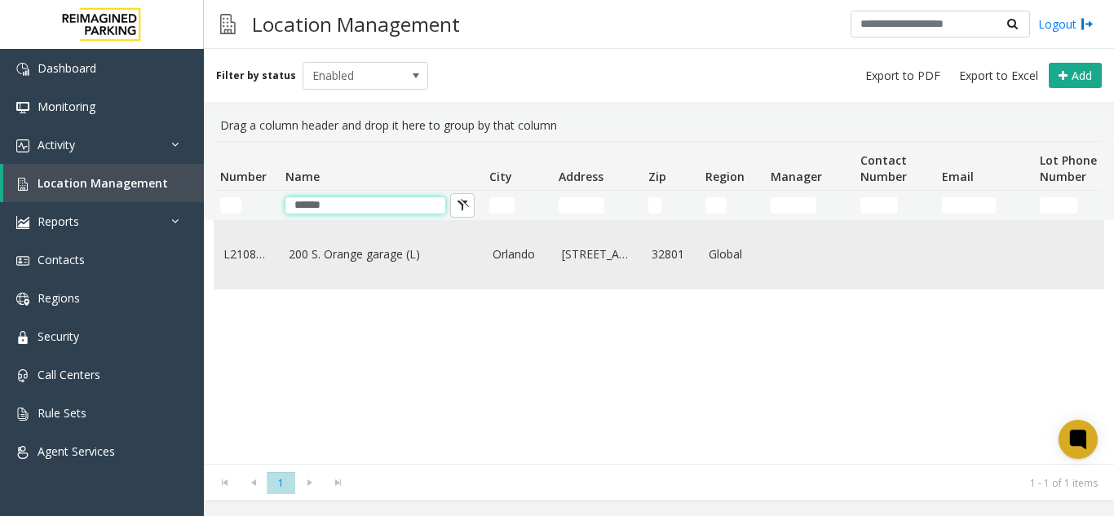
type input "******"
click at [391, 261] on link "200 S. Orange garage (L)" at bounding box center [381, 255] width 184 height 18
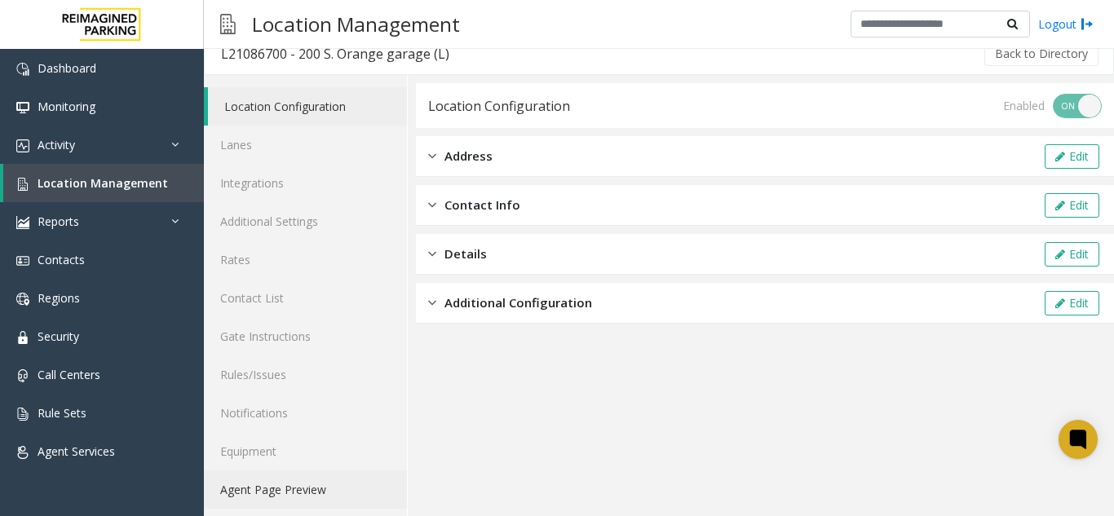
scroll to position [21, 0]
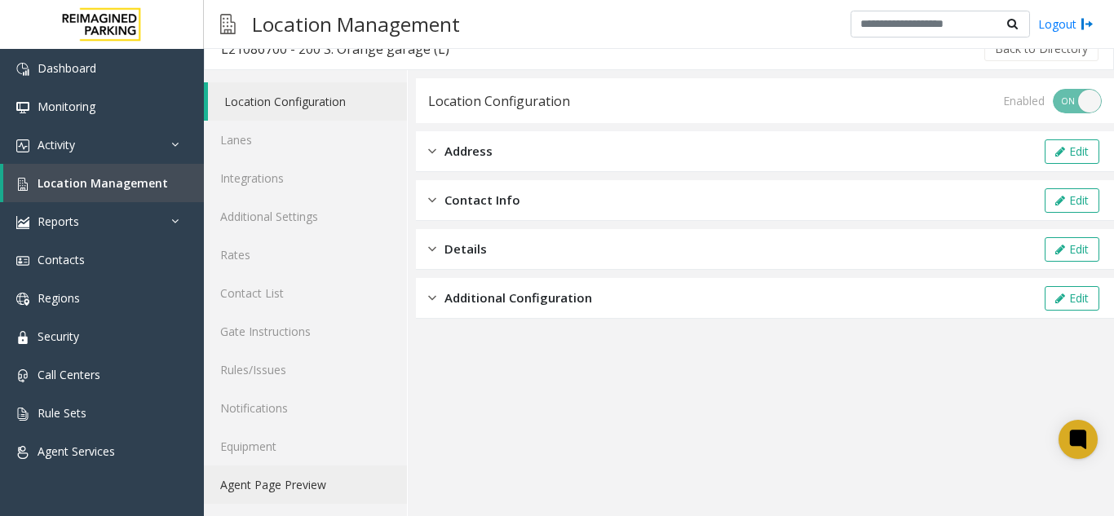
click at [288, 479] on link "Agent Page Preview" at bounding box center [305, 485] width 203 height 38
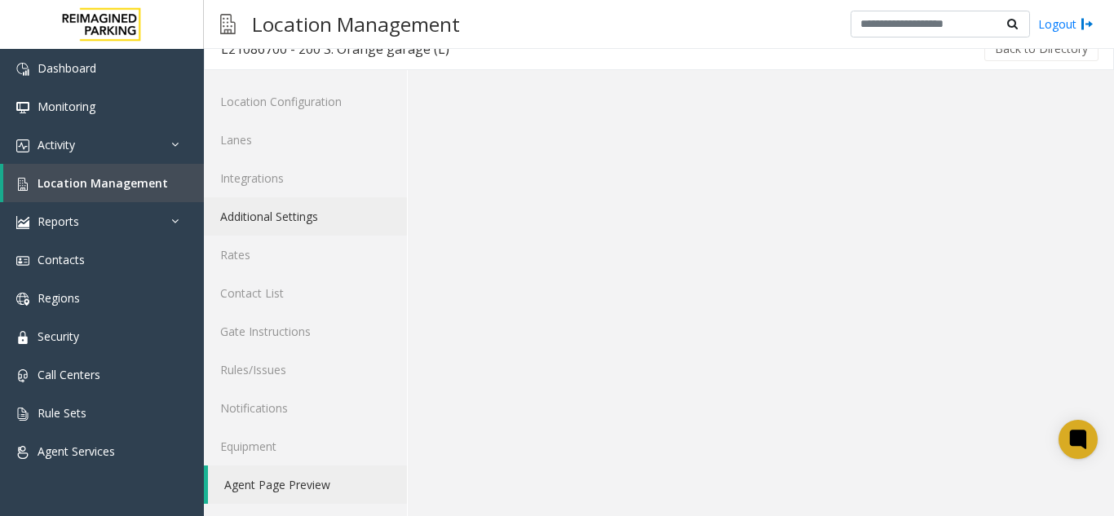
click at [275, 216] on link "Additional Settings" at bounding box center [305, 216] width 203 height 38
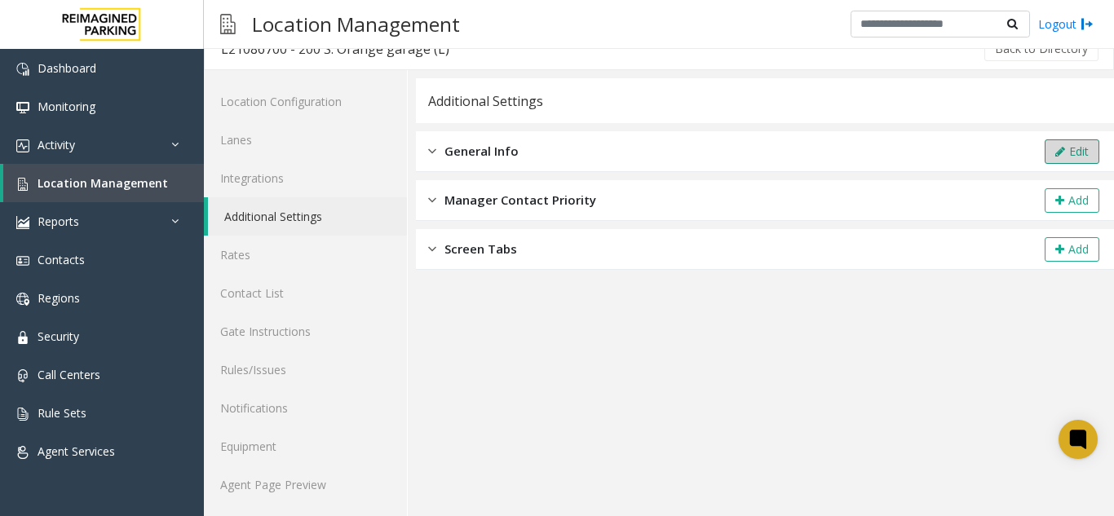
click at [1061, 151] on button "Edit" at bounding box center [1072, 152] width 55 height 24
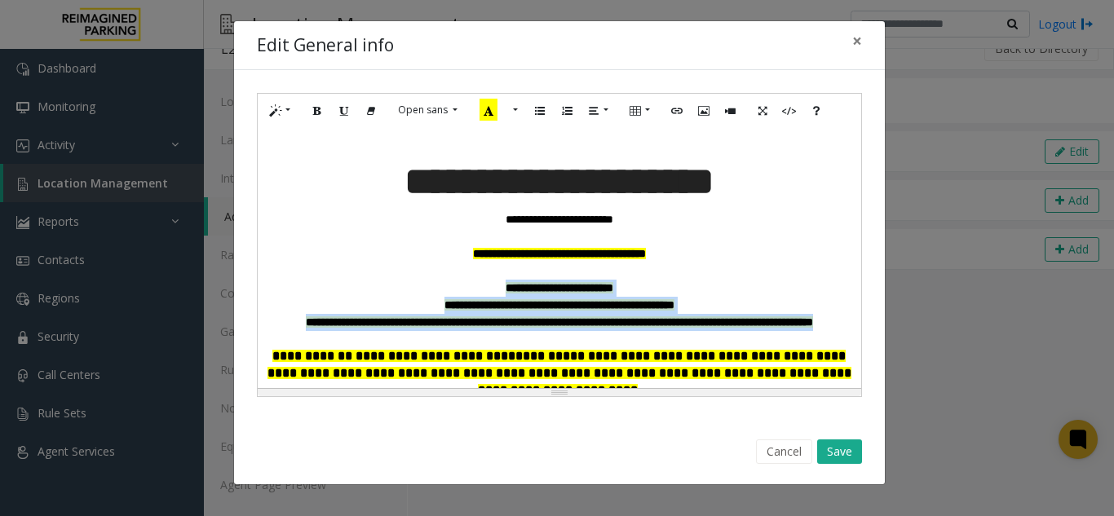
drag, startPoint x: 636, startPoint y: 346, endPoint x: 467, endPoint y: 285, distance: 179.6
click at [467, 285] on div "**********" at bounding box center [560, 257] width 604 height 261
click at [488, 105] on icon "Recent Color" at bounding box center [489, 110] width 18 height 22
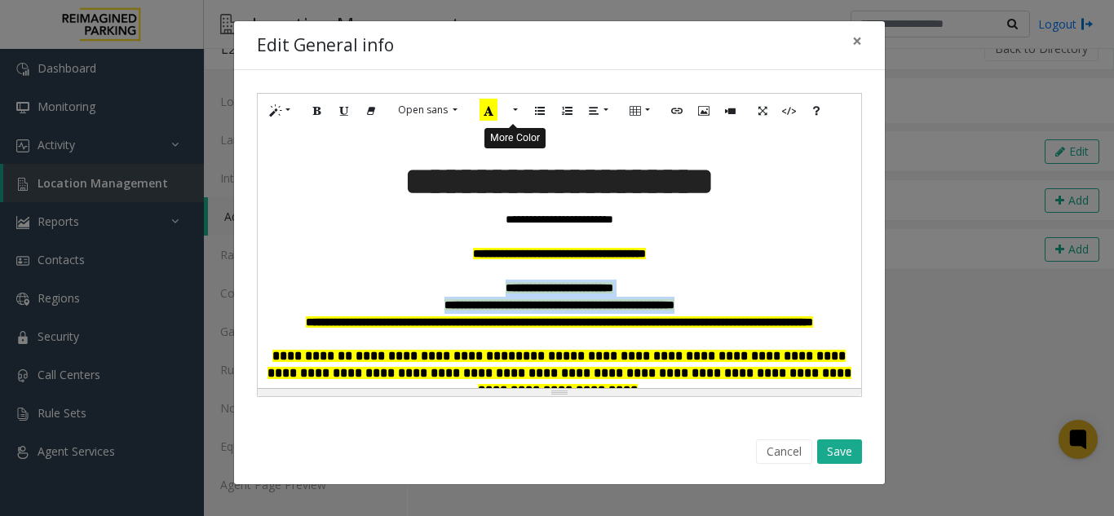
click at [516, 108] on button "More Color" at bounding box center [514, 110] width 16 height 25
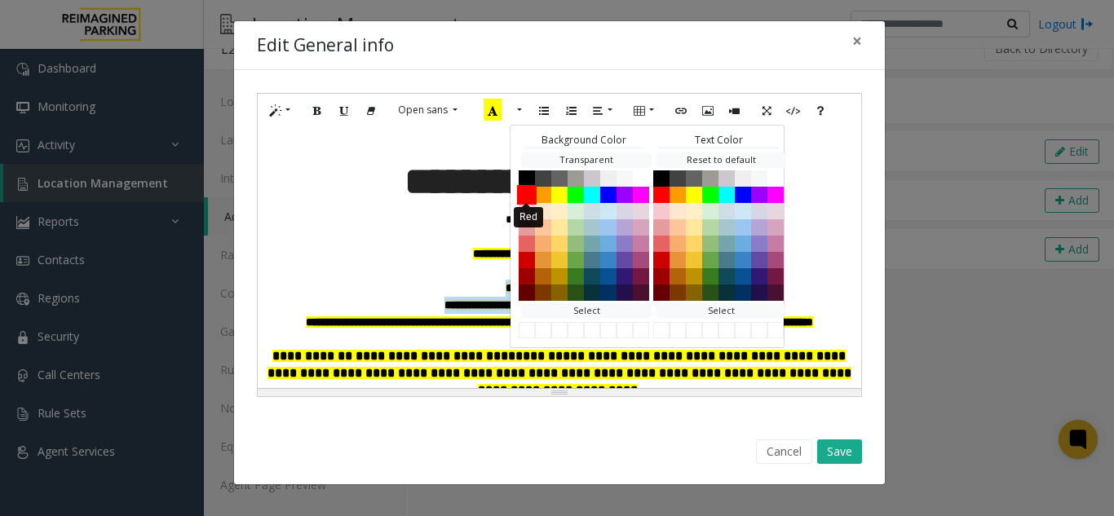
click at [523, 196] on button "Red" at bounding box center [527, 194] width 20 height 20
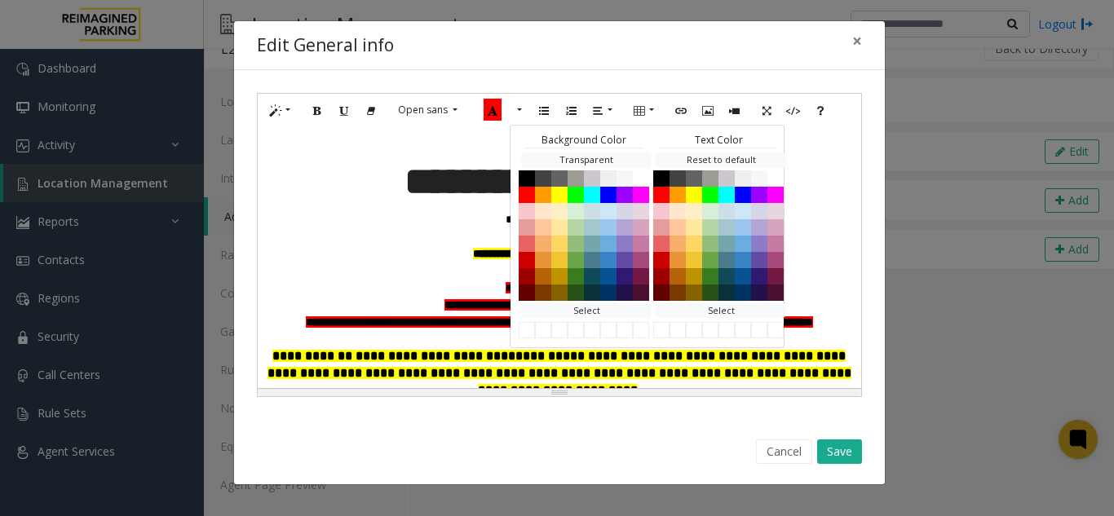
click at [385, 238] on p at bounding box center [559, 236] width 587 height 17
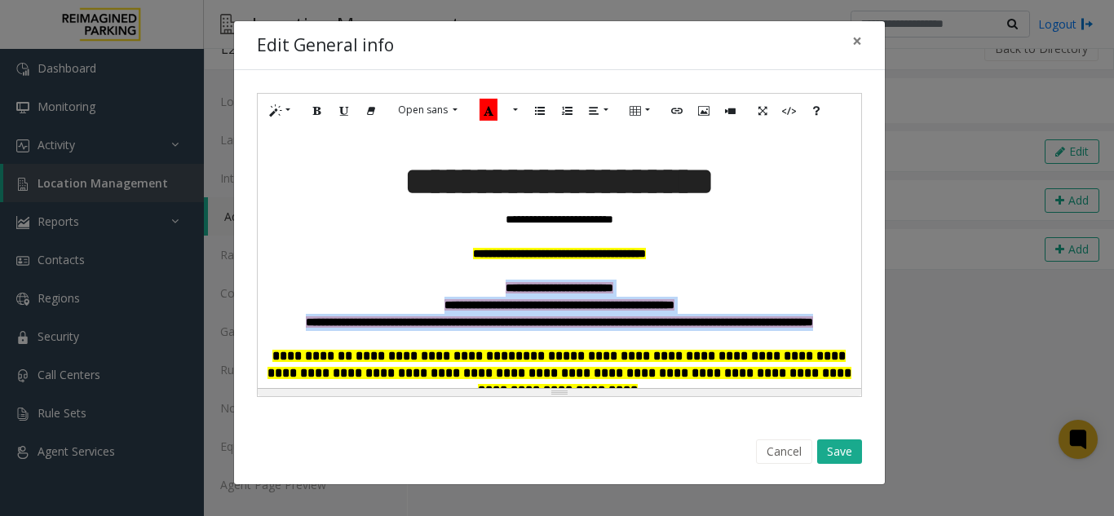
drag, startPoint x: 658, startPoint y: 336, endPoint x: 467, endPoint y: 282, distance: 198.4
click at [467, 282] on div "**********" at bounding box center [560, 257] width 604 height 261
click at [513, 108] on button "More Color" at bounding box center [514, 110] width 16 height 25
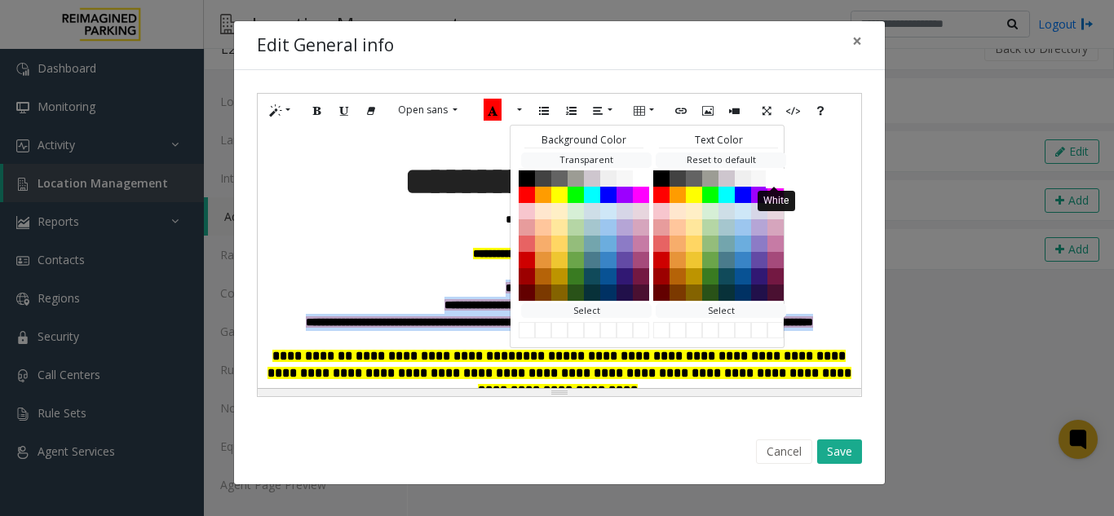
click at [781, 175] on button "White" at bounding box center [776, 178] width 20 height 20
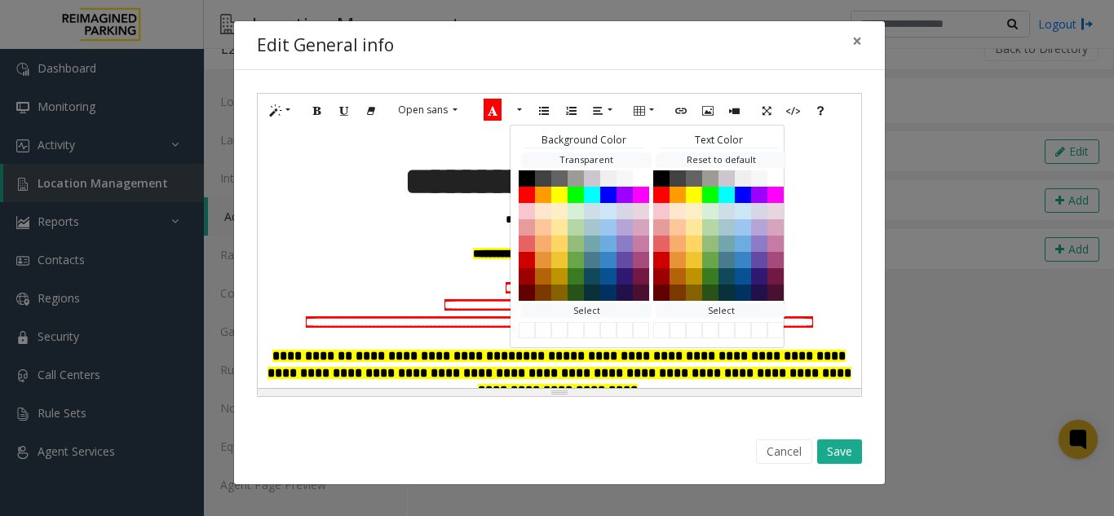
click at [804, 175] on p "**********" at bounding box center [559, 182] width 587 height 59
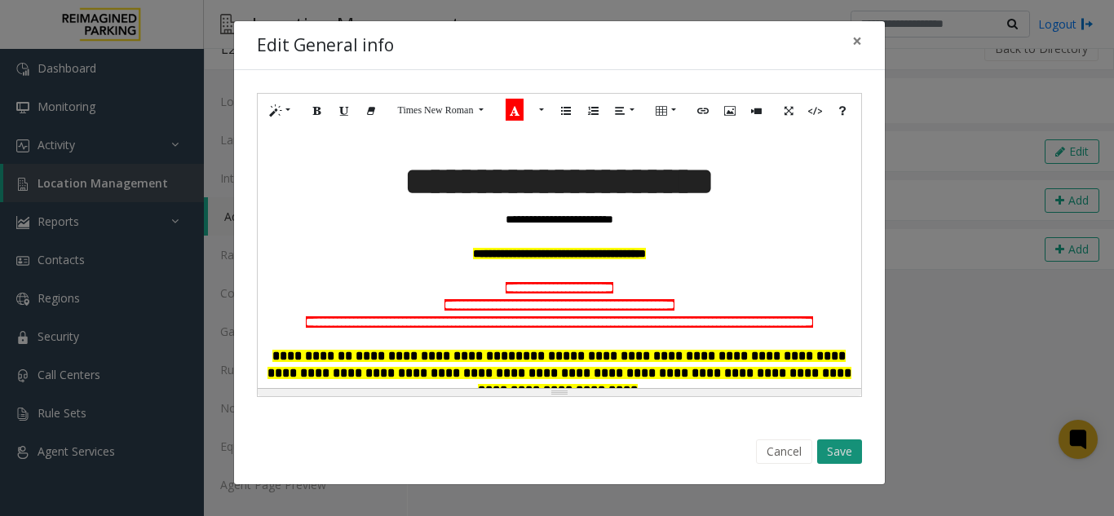
click at [840, 447] on button "Save" at bounding box center [839, 452] width 45 height 24
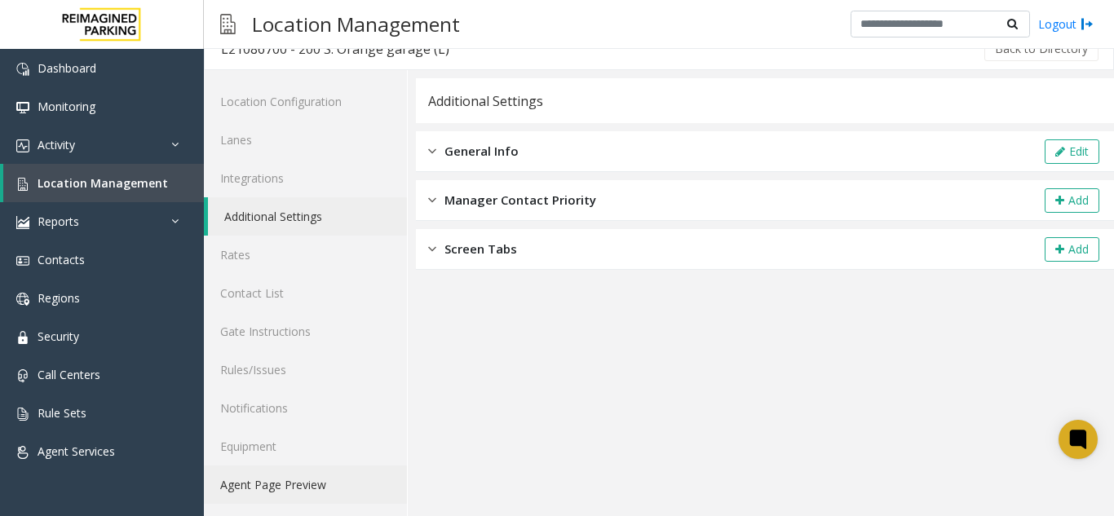
click at [269, 477] on link "Agent Page Preview" at bounding box center [305, 485] width 203 height 38
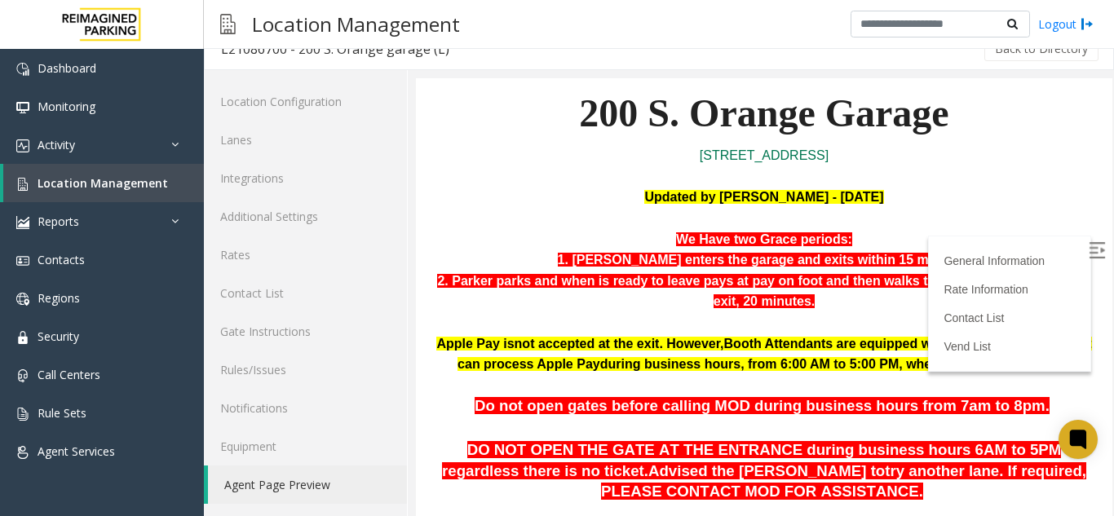
scroll to position [163, 0]
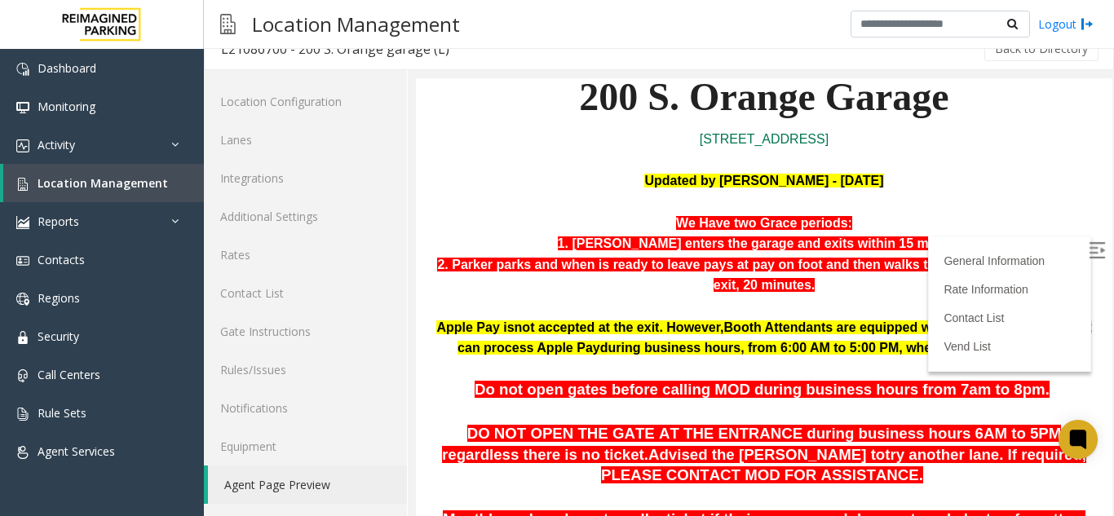
click at [1089, 254] on img at bounding box center [1097, 250] width 16 height 16
click at [609, 292] on p "2. Parker parks and when is ready to leave pays at pay on foot and then walks t…" at bounding box center [764, 276] width 672 height 42
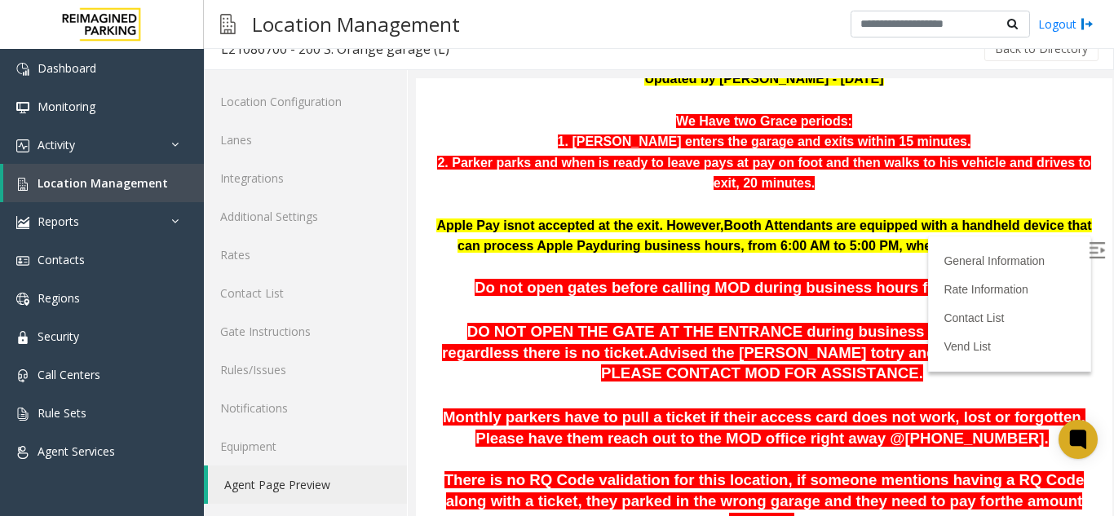
scroll to position [0, 0]
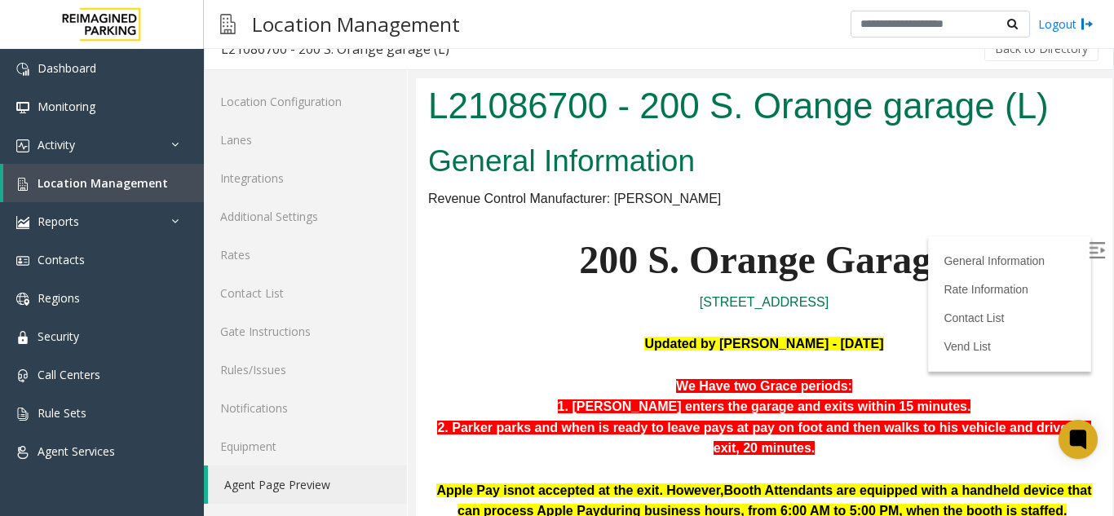
click at [505, 15] on div "Location Management Logout" at bounding box center [659, 24] width 910 height 49
